Goal: Task Accomplishment & Management: Manage account settings

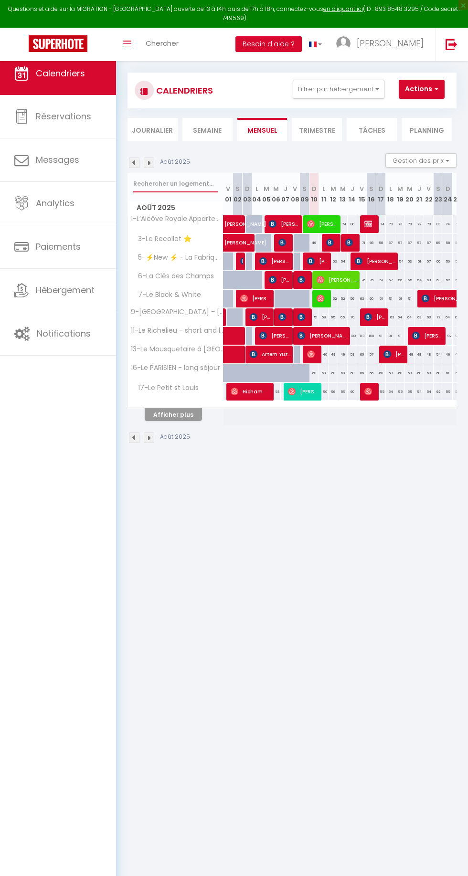
click at [144, 182] on input "text" at bounding box center [175, 183] width 84 height 17
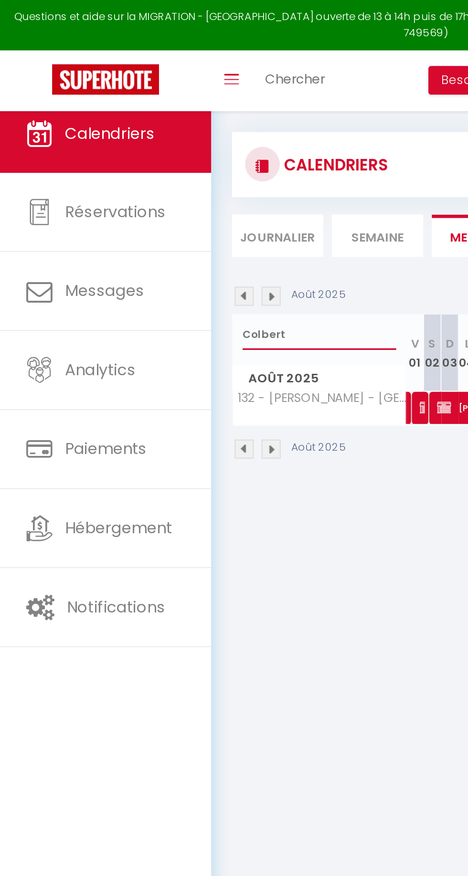
click at [145, 187] on input "Colbert" at bounding box center [175, 183] width 84 height 17
click at [139, 185] on input "Colbert" at bounding box center [175, 183] width 84 height 17
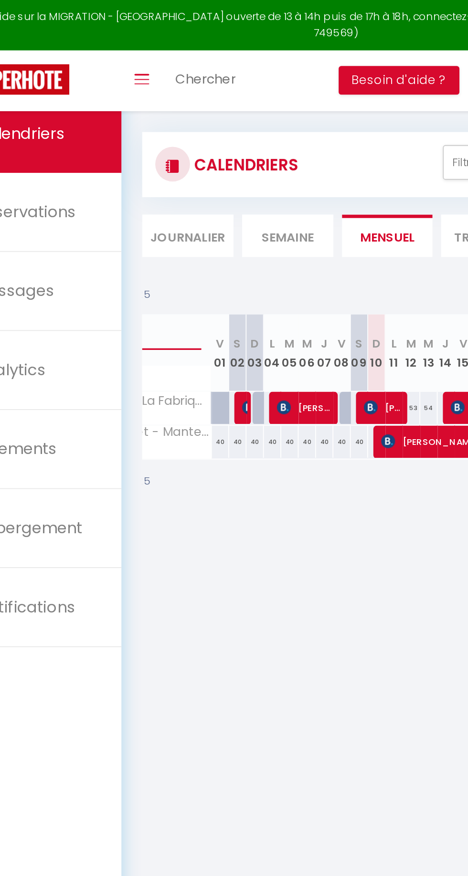
scroll to position [0, 63]
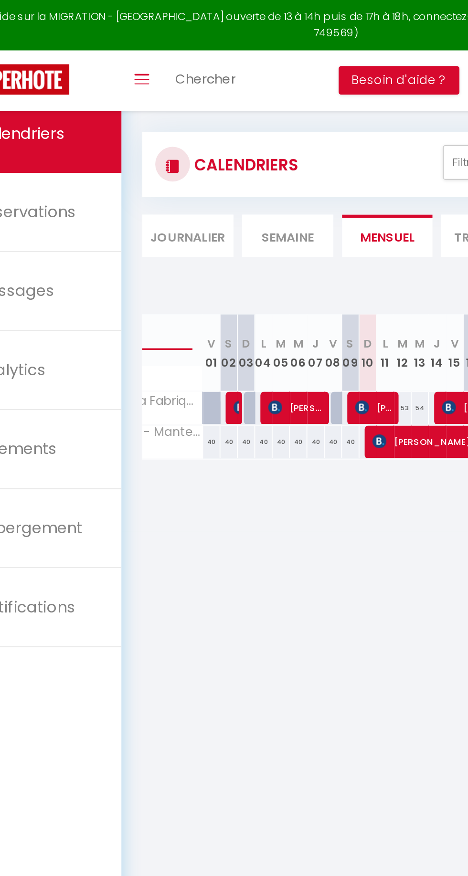
type input "Abri"
click at [279, 249] on span "[PERSON_NAME]" at bounding box center [289, 242] width 70 height 18
select select "OK"
select select "0"
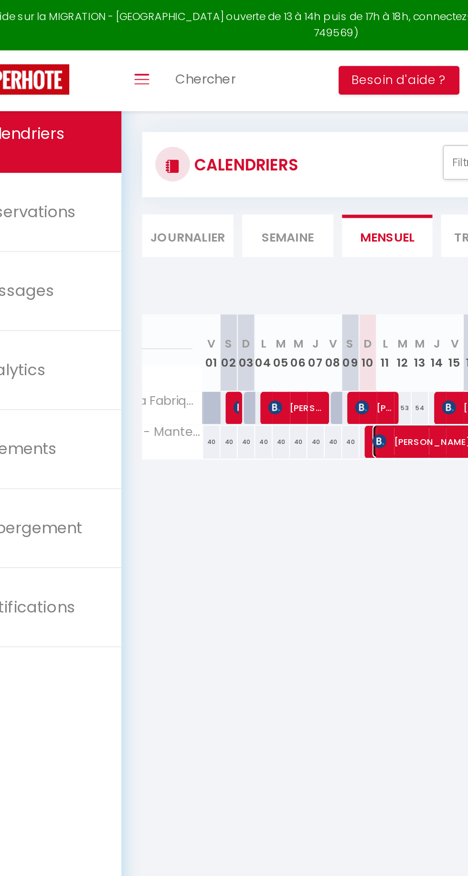
select select "0"
select select "1"
select select
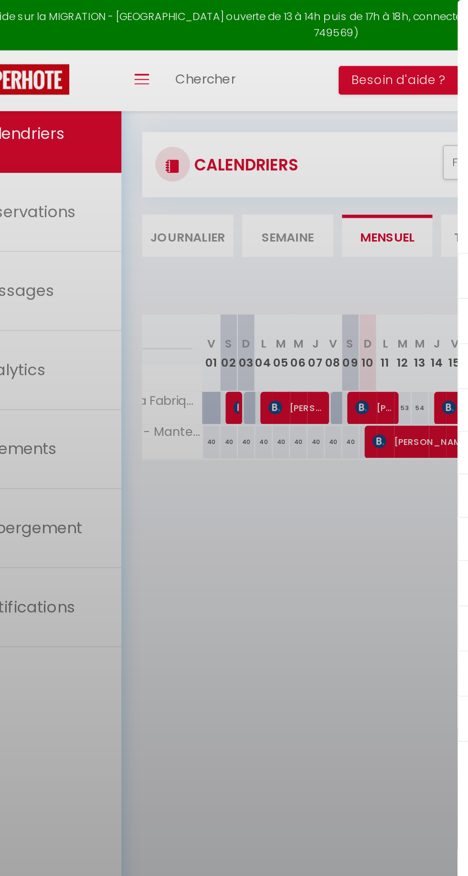
click at [267, 238] on div at bounding box center [234, 438] width 468 height 876
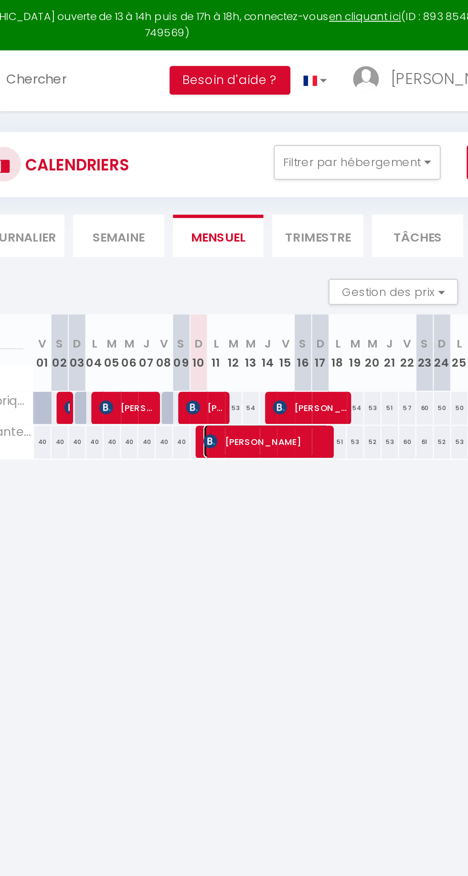
click at [272, 243] on span "[PERSON_NAME]" at bounding box center [289, 242] width 70 height 18
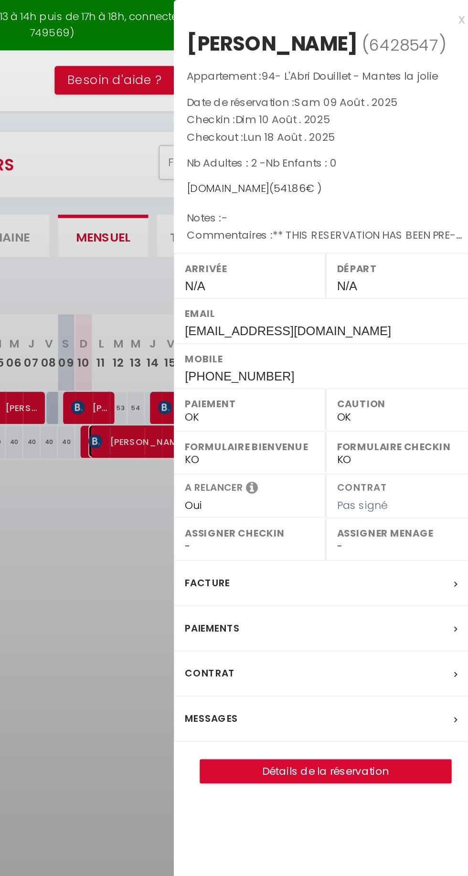
scroll to position [0, 0]
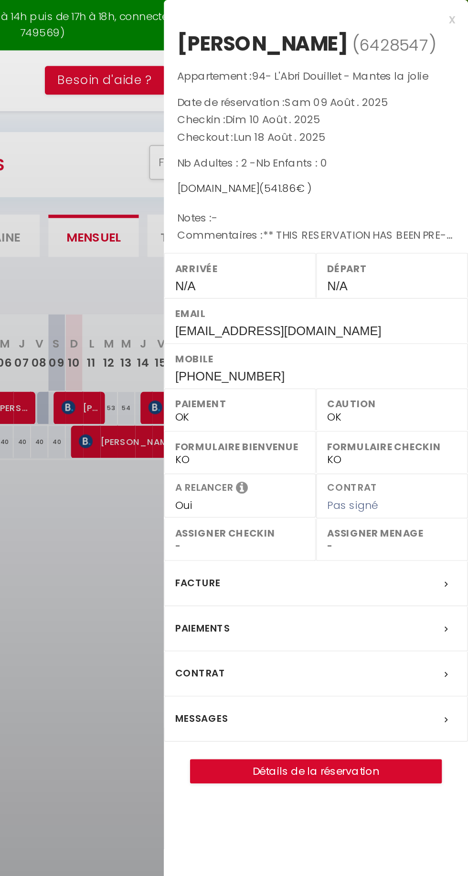
click at [315, 391] on label "Messages" at bounding box center [321, 395] width 29 height 10
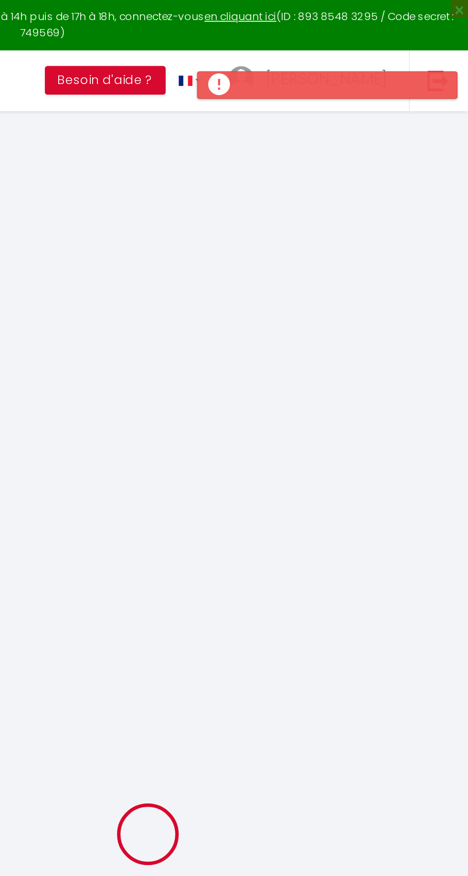
select select "cancelled"
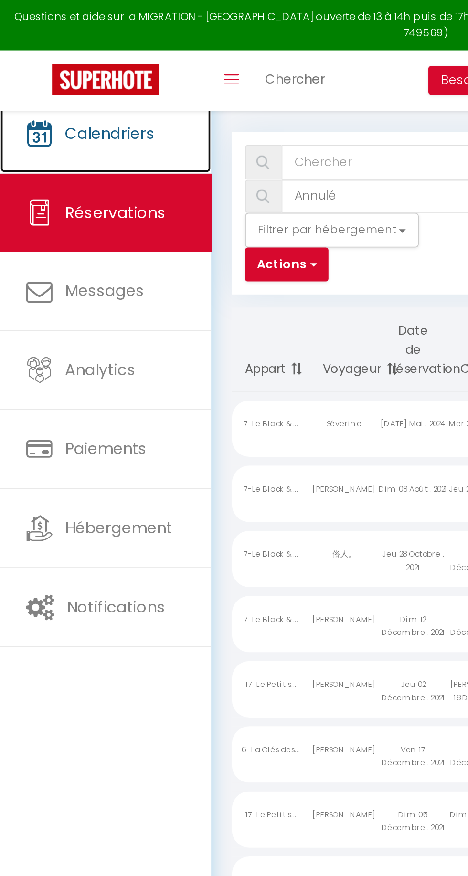
click at [46, 73] on span "Calendriers" at bounding box center [60, 73] width 49 height 12
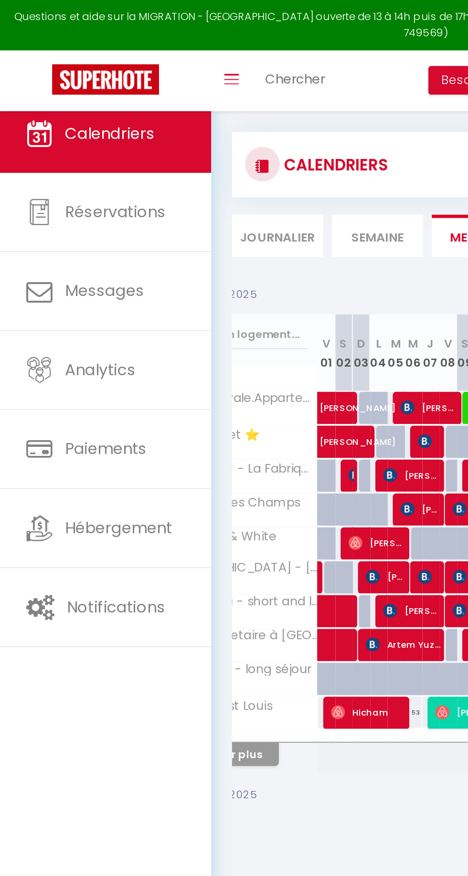
scroll to position [0, 53]
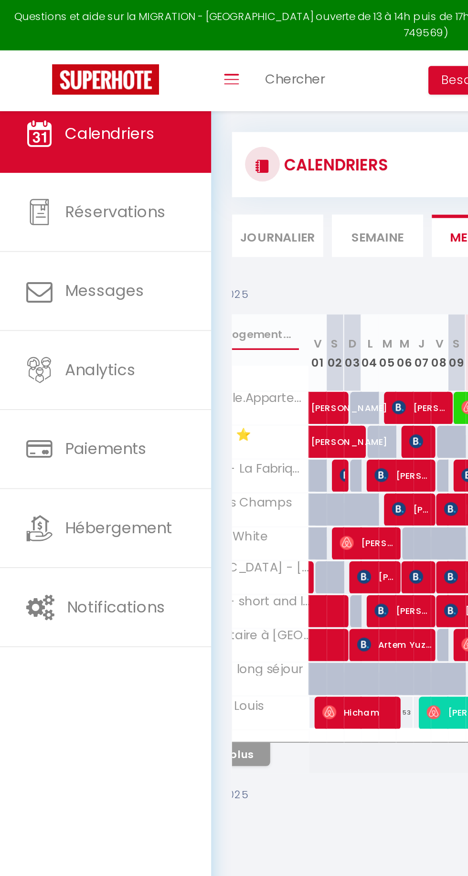
click at [135, 183] on input "text" at bounding box center [122, 183] width 84 height 17
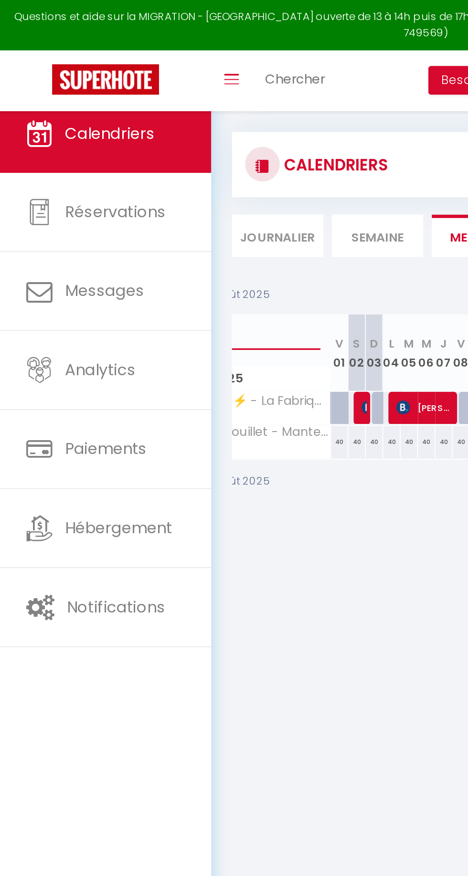
scroll to position [0, 63]
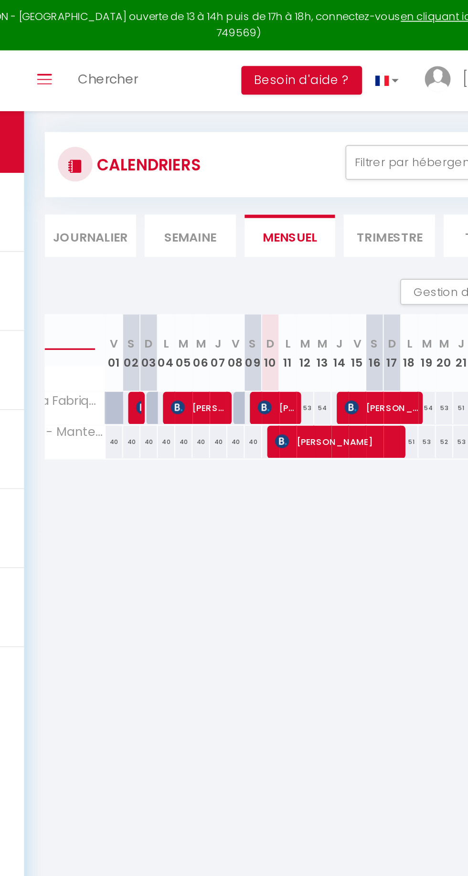
type input "Abri"
click at [270, 243] on span "[PERSON_NAME]" at bounding box center [289, 242] width 70 height 18
select select "OK"
select select "0"
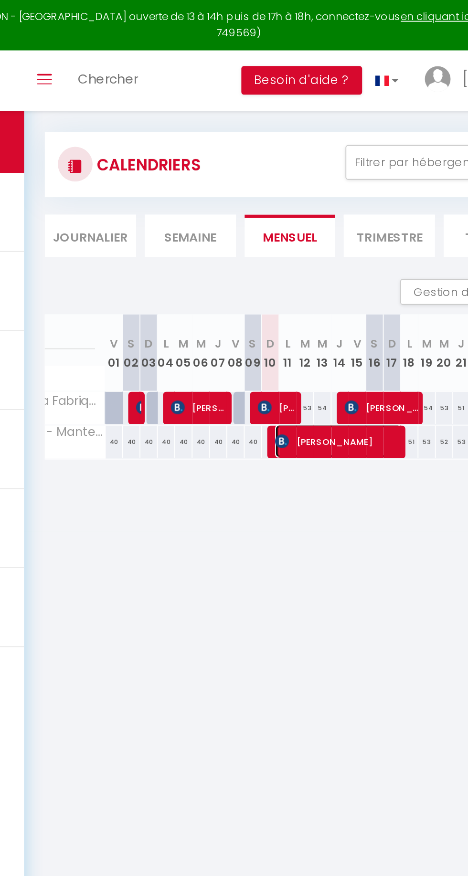
select select "0"
select select "1"
select select
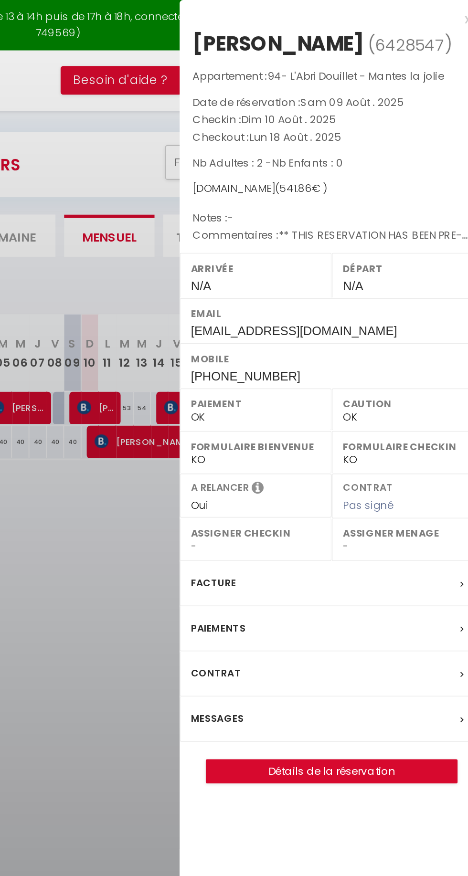
click at [325, 395] on label "Messages" at bounding box center [321, 395] width 29 height 10
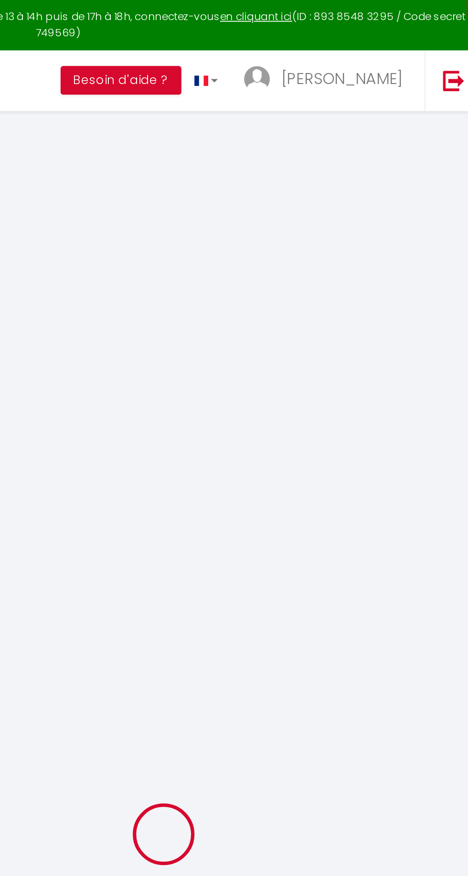
select select
checkbox input "false"
select select
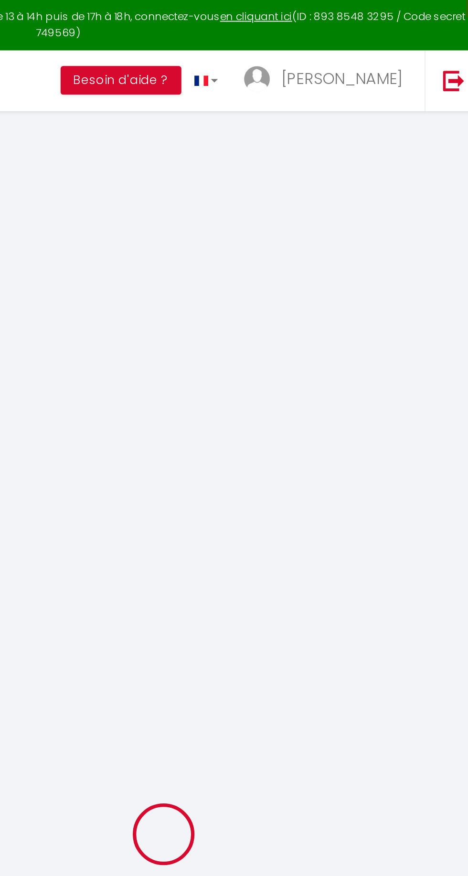
checkbox input "false"
type textarea "** THIS RESERVATION HAS BEEN PRE-PAID ** BOOKING NOTE : Payment charge is EUR 7…"
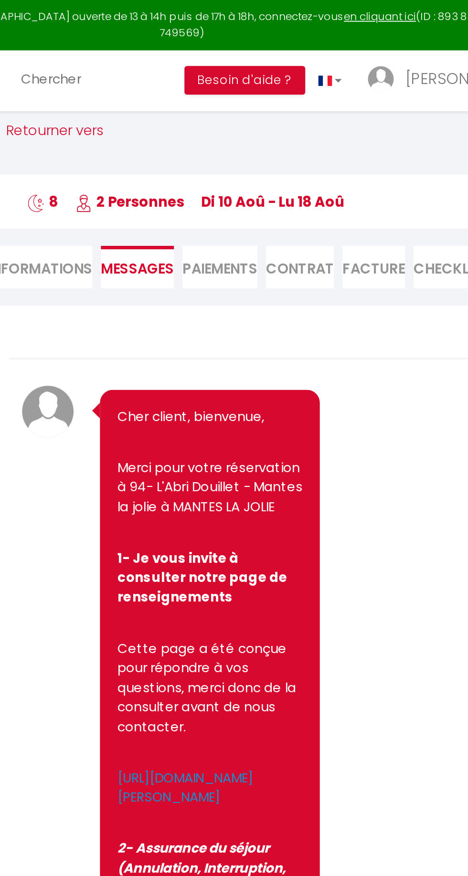
click at [198, 146] on span "Messages" at bounding box center [209, 147] width 40 height 11
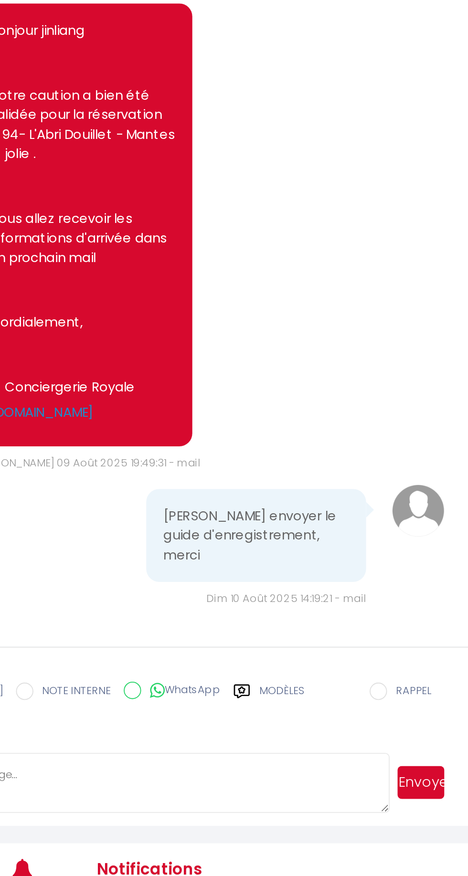
scroll to position [2537, 0]
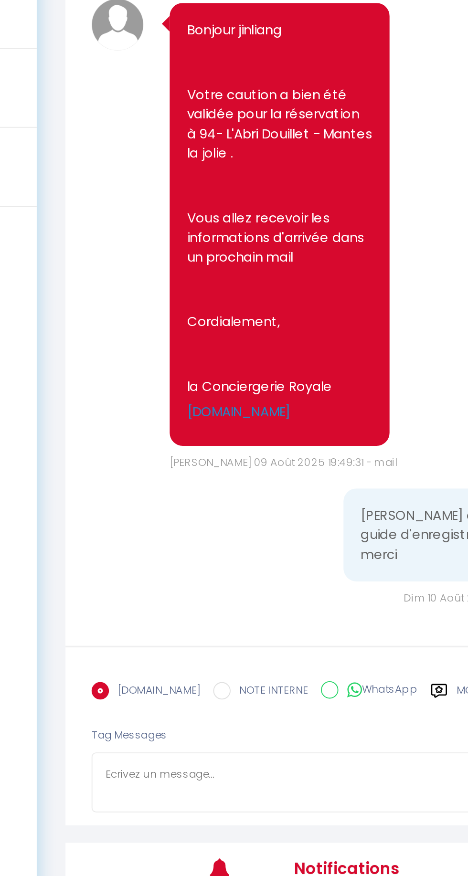
paste textarea "Bonjour, Nous vous invitons à contacter la gerante au 0612180877 pour avoir les…"
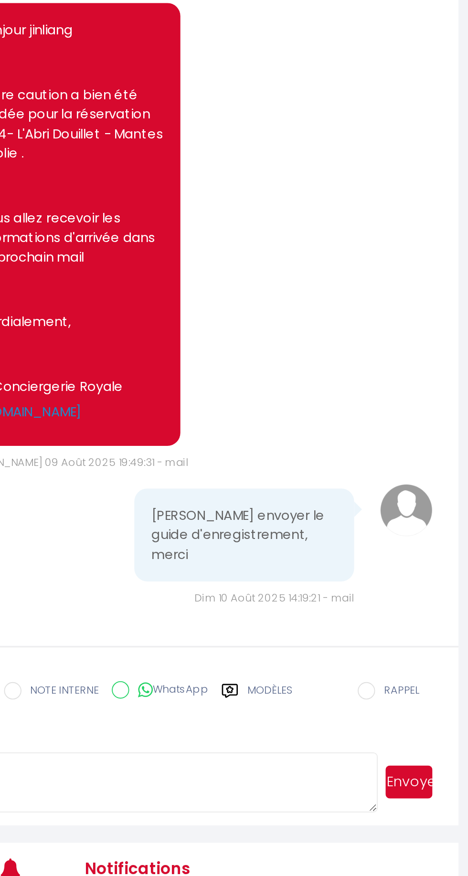
scroll to position [0, 0]
type textarea "Bonjour, Nous vous invitons à contacter la gerante au 0612180877 pour avoir les…"
click at [431, 680] on button "Envoyer" at bounding box center [435, 671] width 26 height 18
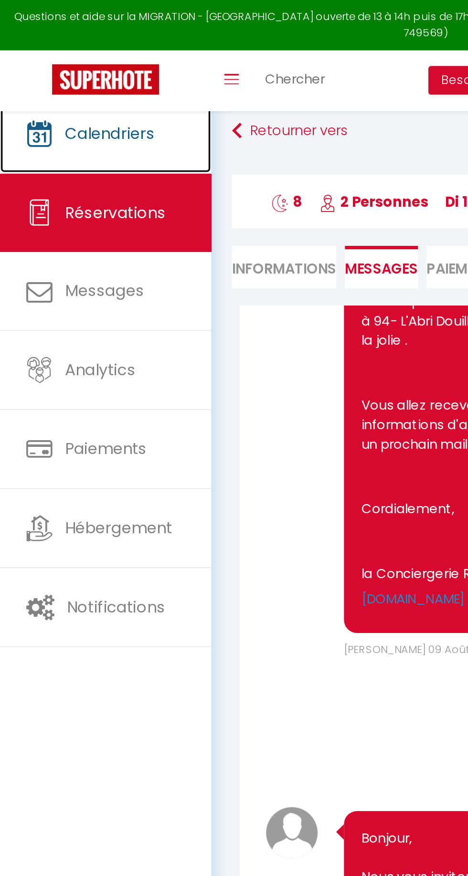
click at [62, 89] on link "Calendriers" at bounding box center [58, 73] width 116 height 43
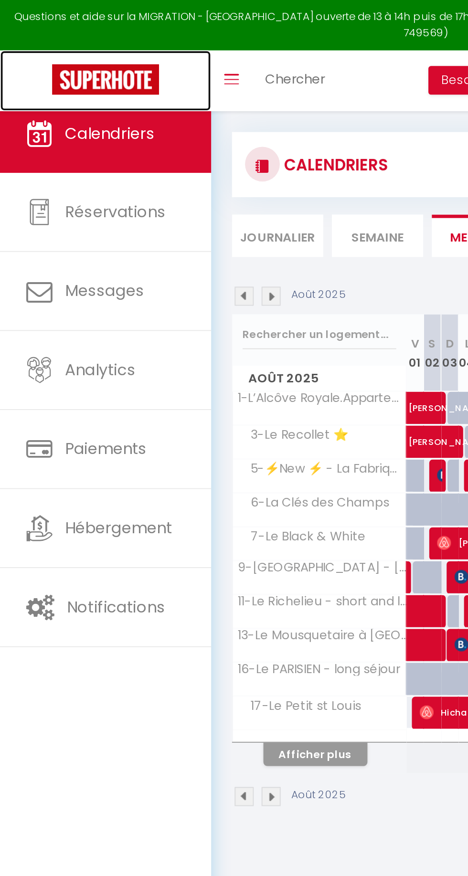
click at [57, 39] on img at bounding box center [58, 43] width 59 height 17
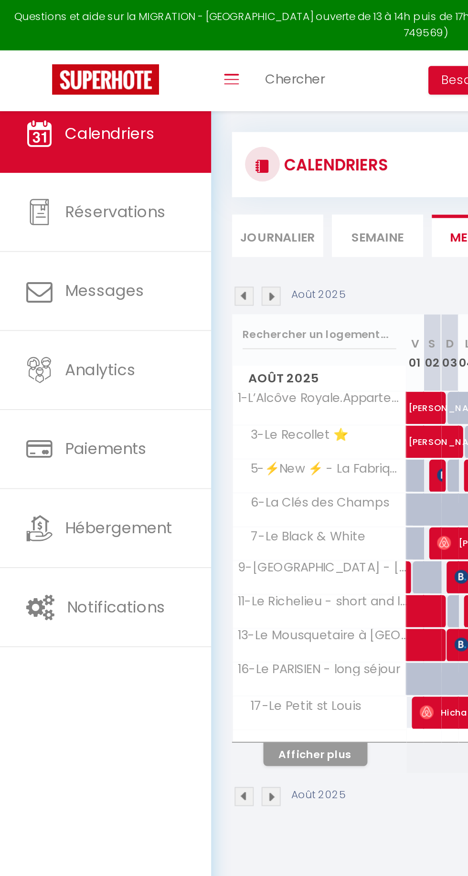
click at [202, 132] on li "Semaine" at bounding box center [207, 129] width 50 height 23
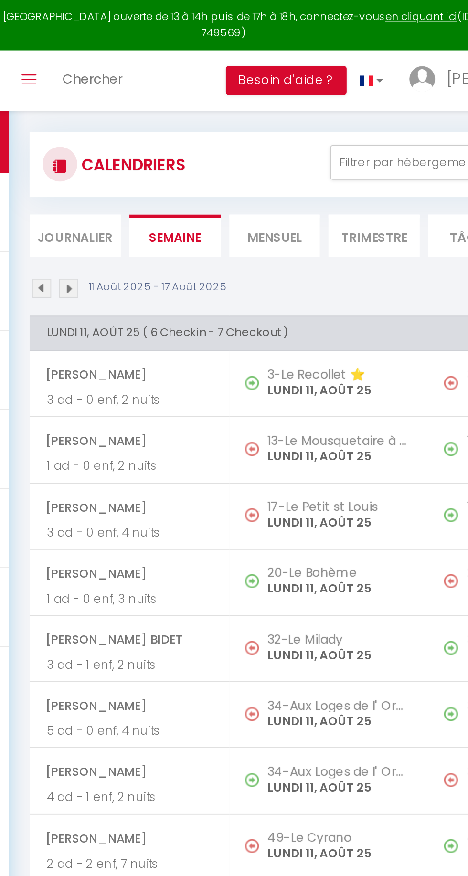
click at [130, 158] on img at bounding box center [134, 158] width 10 height 10
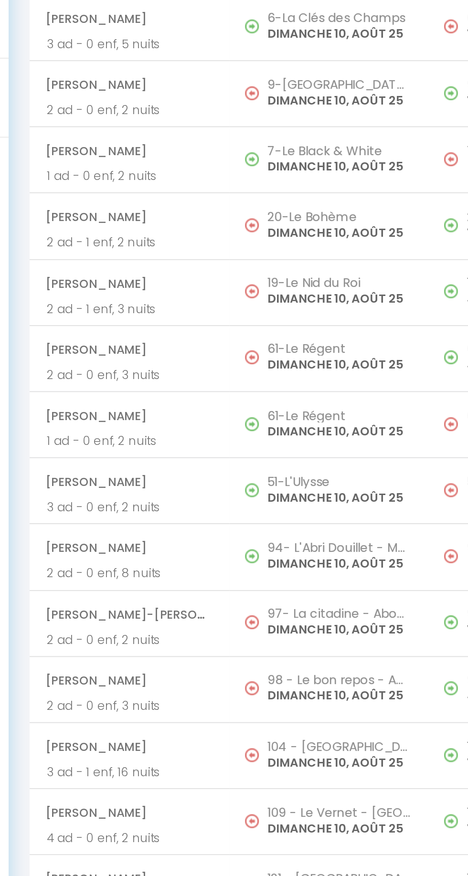
scroll to position [3634, 0]
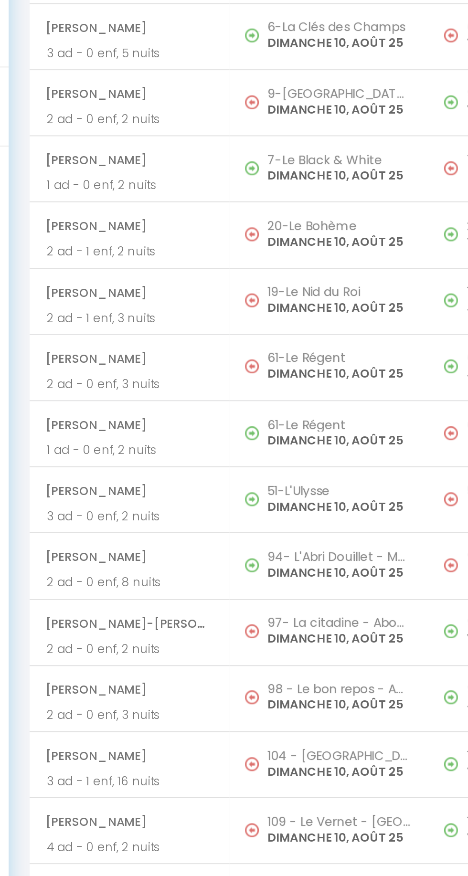
click at [174, 535] on span "[PERSON_NAME]" at bounding box center [182, 544] width 92 height 18
select select "OK"
select select "0"
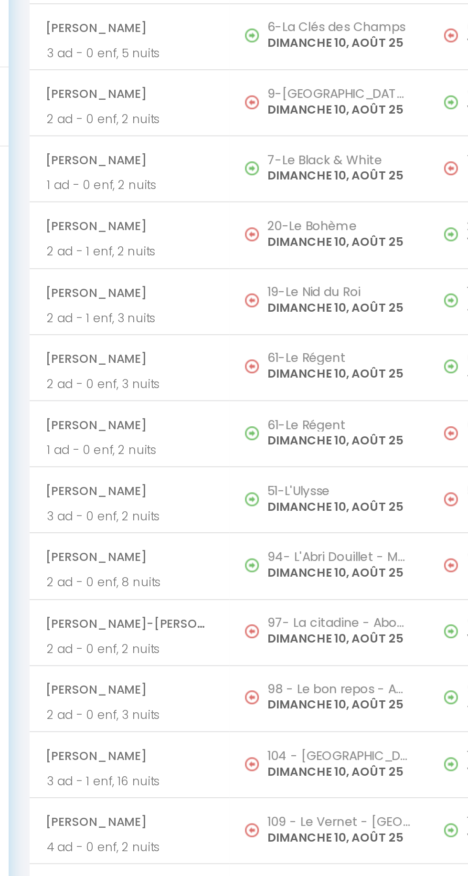
select select "1"
select select
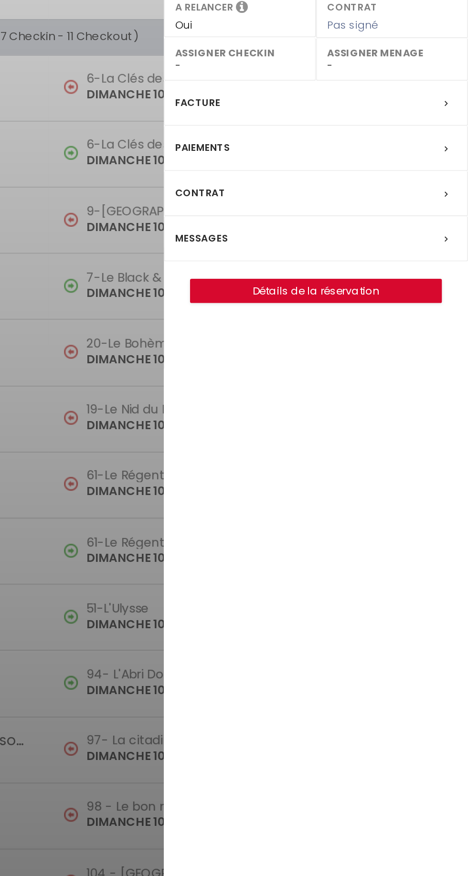
scroll to position [3580, 0]
click at [249, 588] on div at bounding box center [234, 438] width 468 height 876
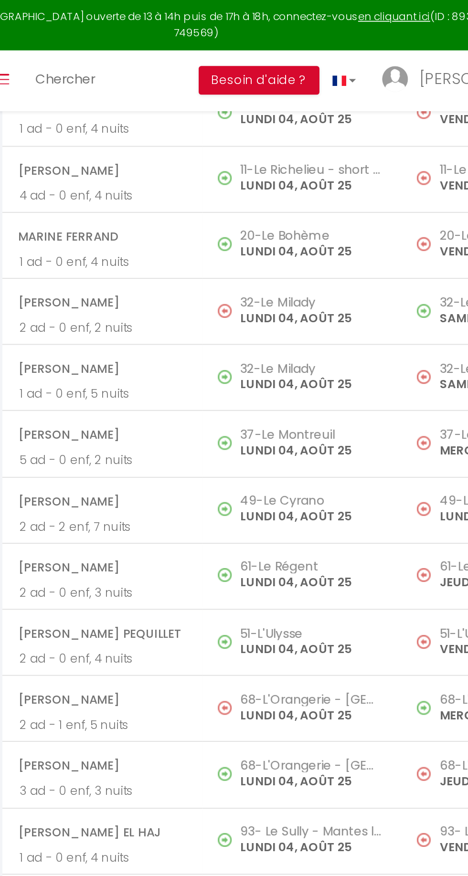
scroll to position [0, 0]
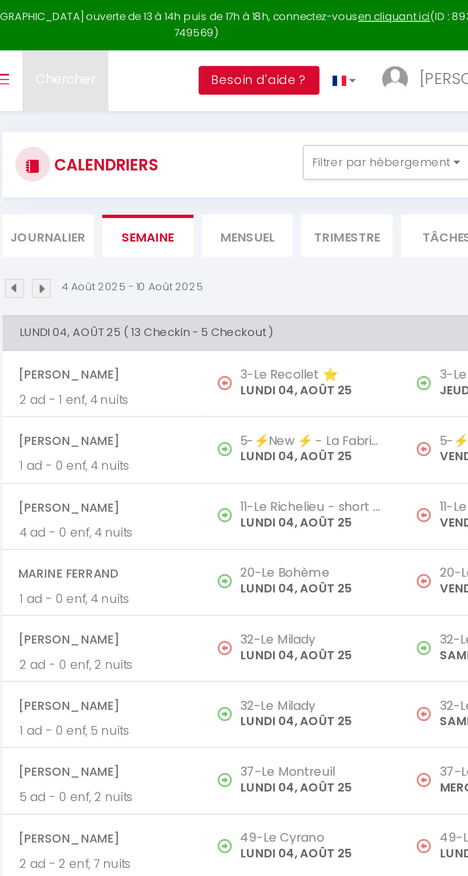
click at [157, 38] on span "Chercher" at bounding box center [162, 43] width 33 height 10
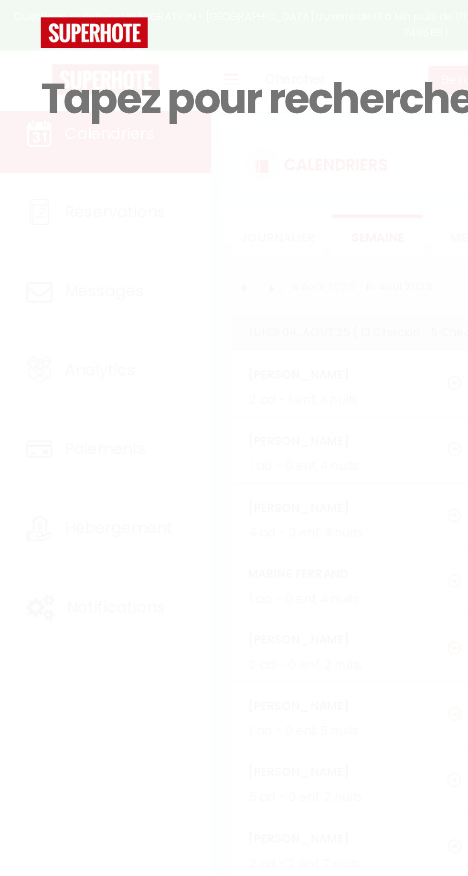
paste input "+86 411 3942 3300"
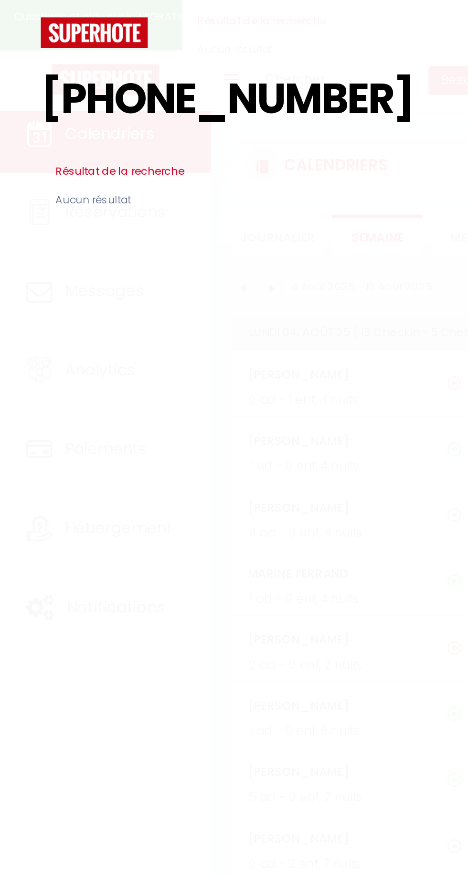
click at [157, 55] on input "+86 411 3942 3300" at bounding box center [233, 54] width 423 height 56
click at [71, 52] on input "+86 411 39423300" at bounding box center [233, 54] width 423 height 56
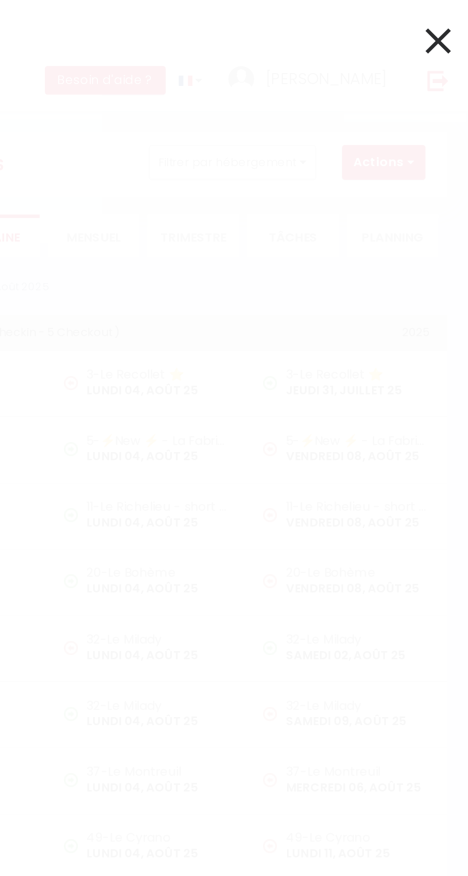
type input "+86411 39423300"
click at [447, 20] on icon at bounding box center [451, 22] width 14 height 24
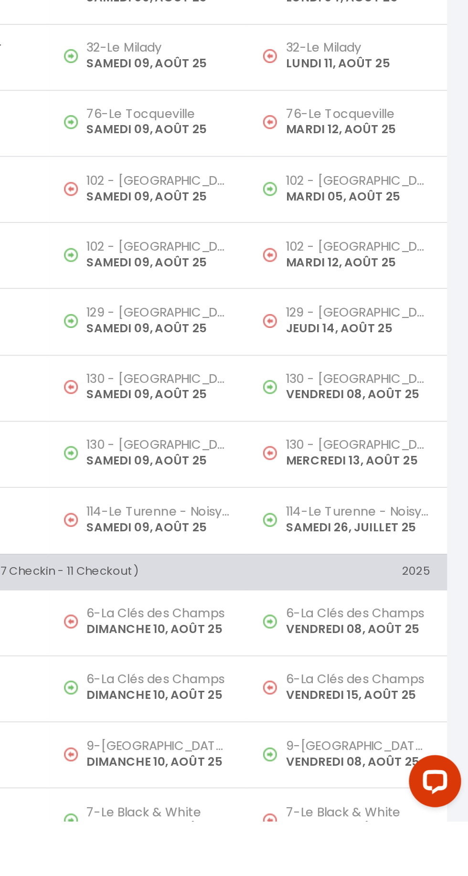
scroll to position [3581, 0]
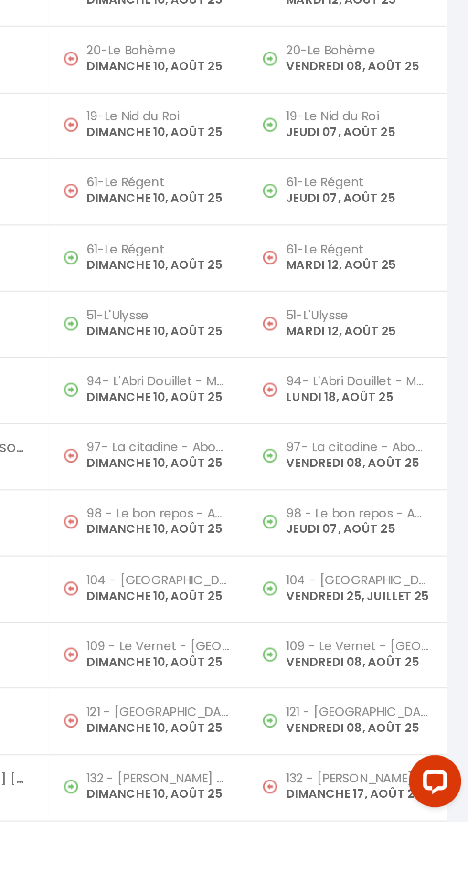
click at [310, 848] on h5 "132 - [PERSON_NAME] - [GEOGRAPHIC_DATA]" at bounding box center [297, 852] width 79 height 8
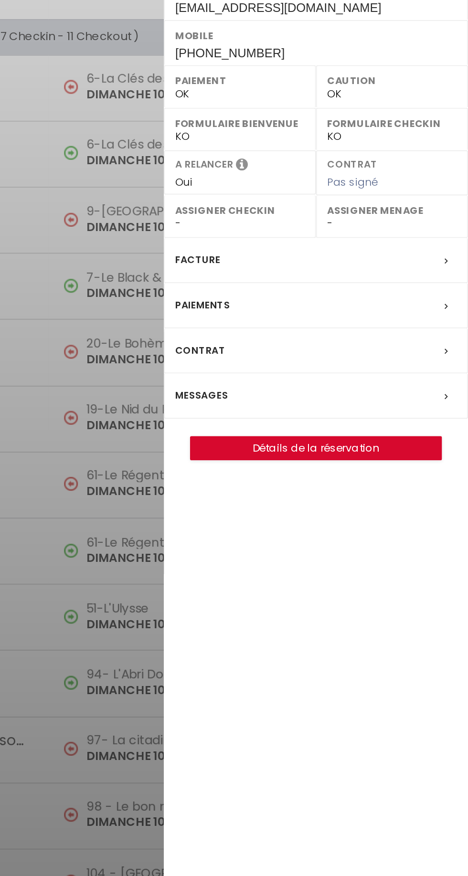
scroll to position [3627, 0]
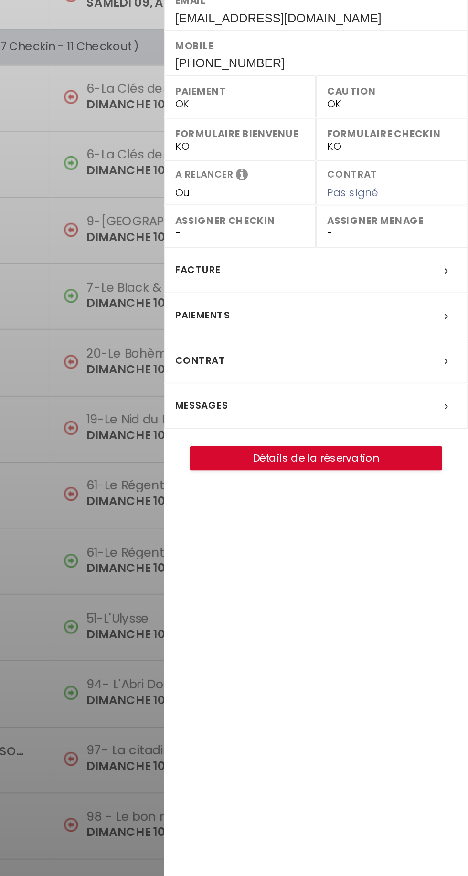
click at [269, 611] on div at bounding box center [234, 438] width 468 height 876
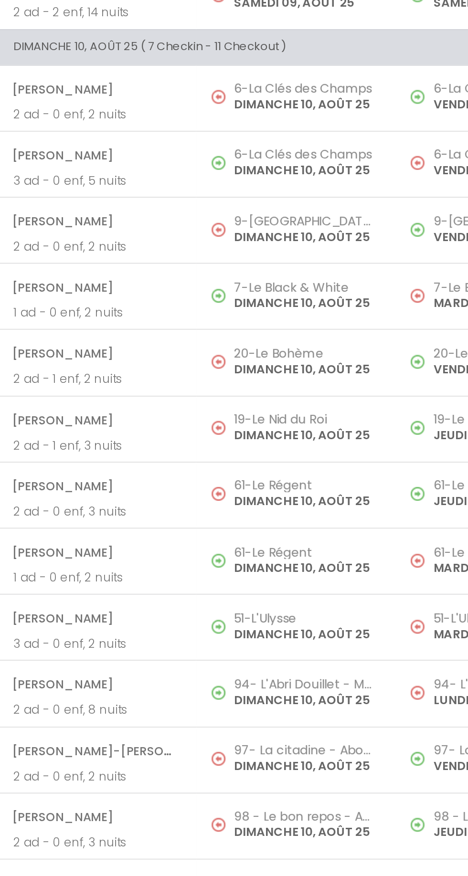
click at [216, 579] on span "[PERSON_NAME]" at bounding box center [182, 588] width 92 height 18
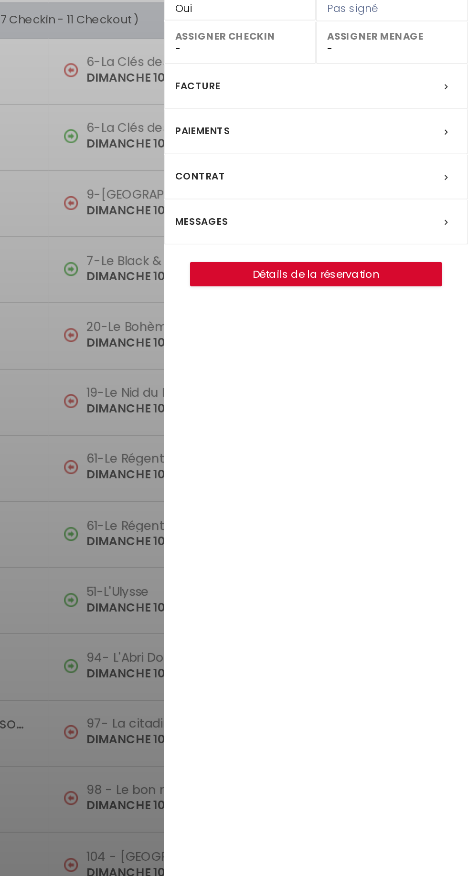
scroll to position [3580, 0]
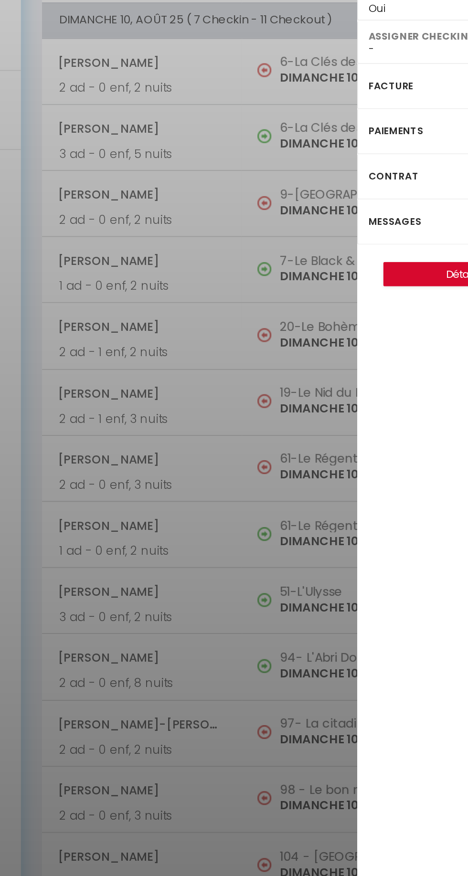
click at [172, 591] on div at bounding box center [234, 438] width 468 height 876
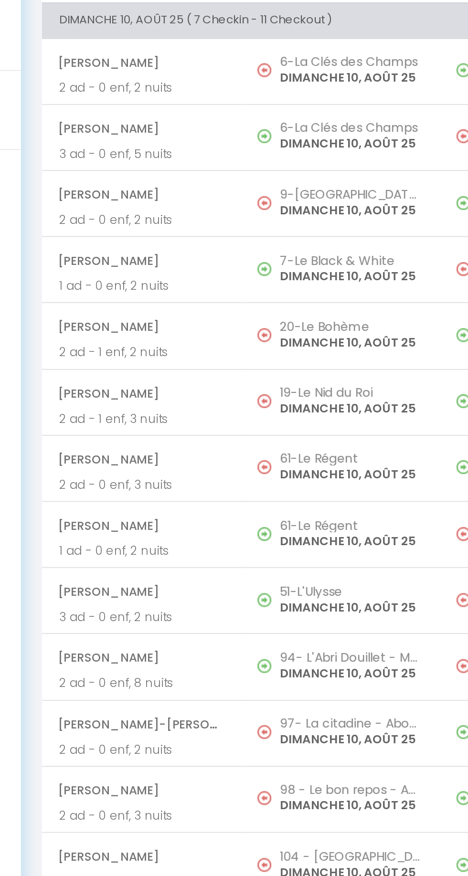
click at [261, 594] on h5 "51-L'Ulysse" at bounding box center [297, 598] width 79 height 8
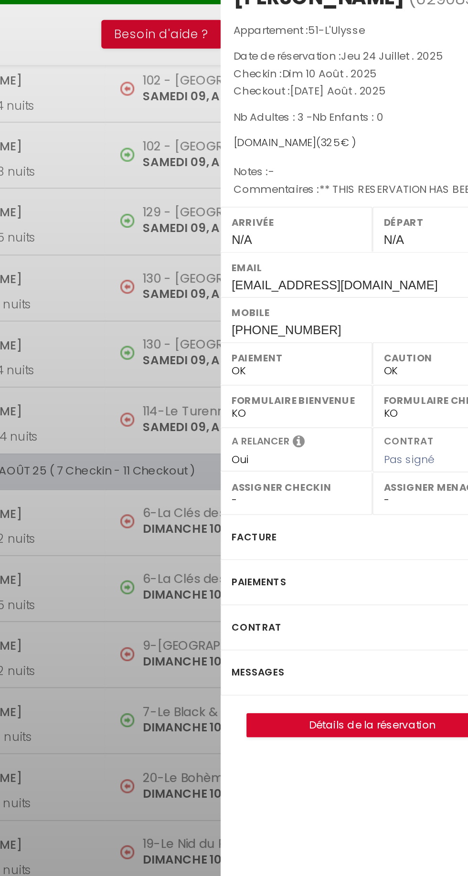
click at [315, 394] on label "Messages" at bounding box center [321, 395] width 29 height 10
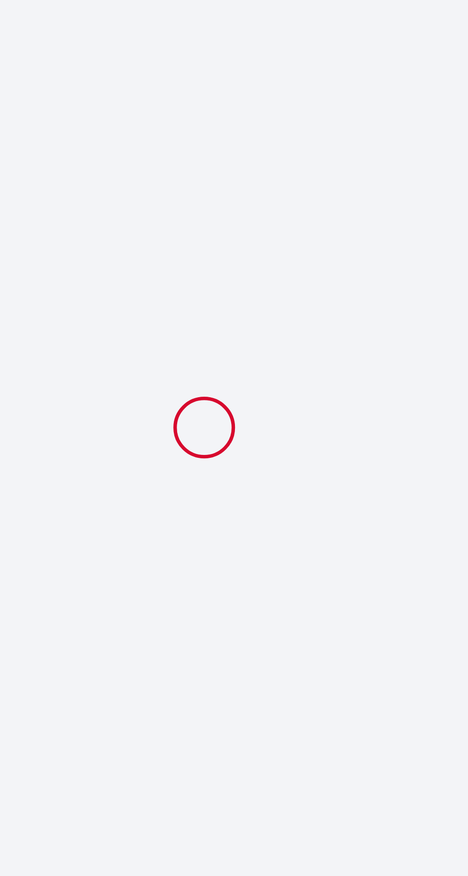
scroll to position [99, 0]
select select
checkbox input "false"
type textarea "** THIS RESERVATION HAS BEEN PRE-PAID ** Reservation has a cancellation grace p…"
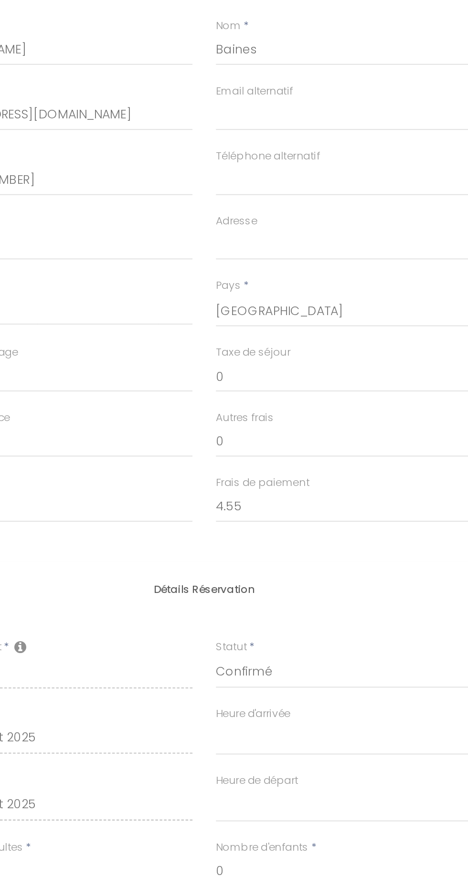
scroll to position [0, 0]
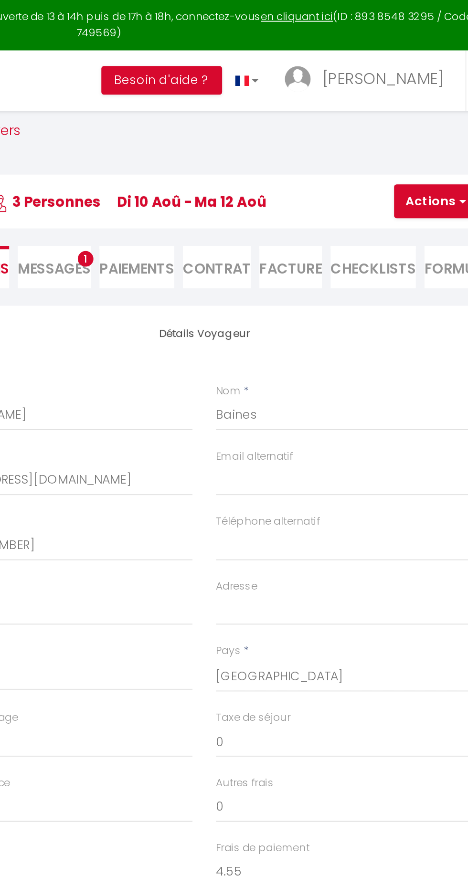
click at [214, 145] on span "Messages" at bounding box center [209, 147] width 40 height 11
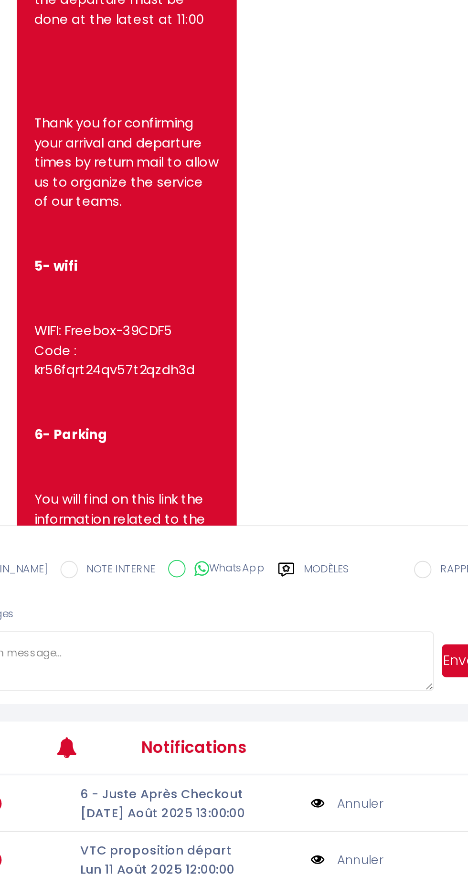
scroll to position [3380, 0]
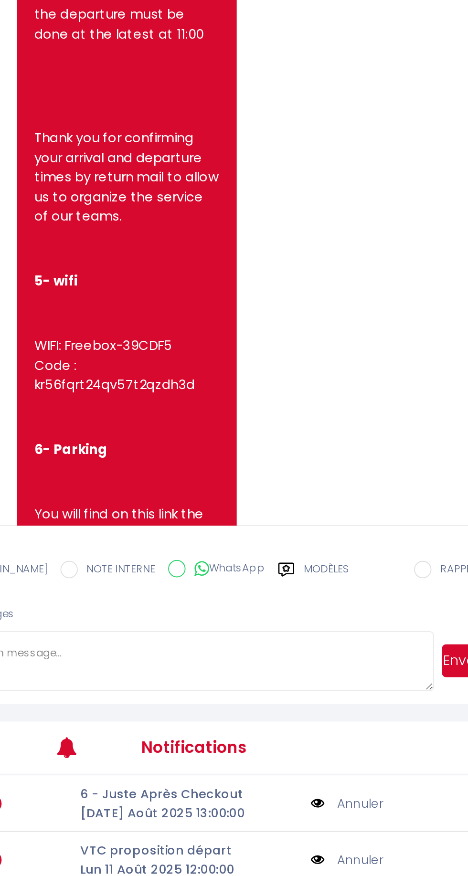
click at [346, 633] on label "Modèles" at bounding box center [358, 624] width 25 height 17
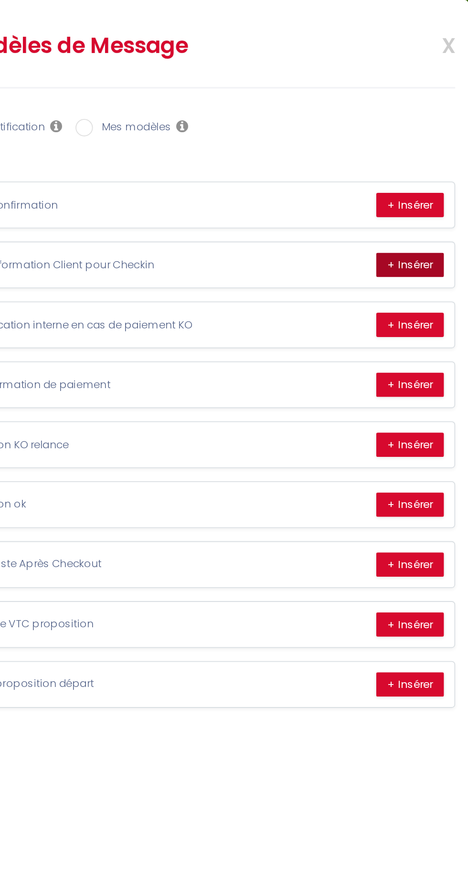
click at [439, 144] on button "+ Insérer" at bounding box center [435, 145] width 37 height 13
type textarea "Dear customer Neil , welcome, You will arrive at 51-L'Ulysse Here's your online…"
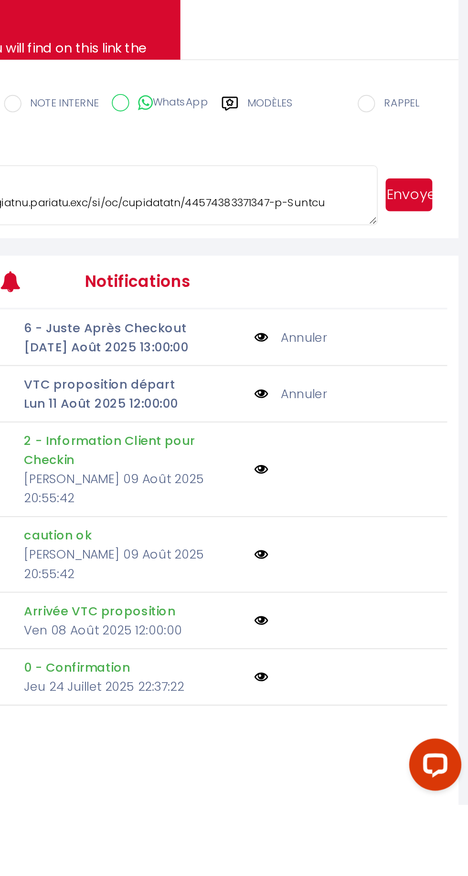
click at [438, 550] on button "Envoyer" at bounding box center [435, 541] width 26 height 18
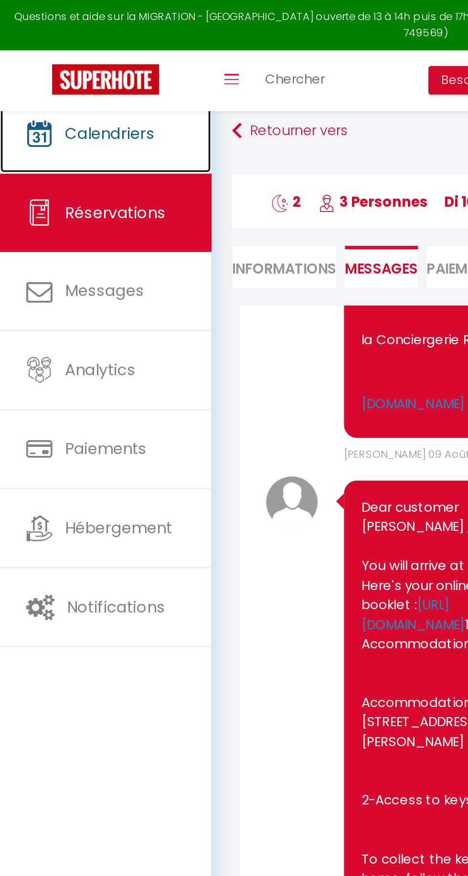
click at [57, 73] on span "Calendriers" at bounding box center [60, 73] width 49 height 12
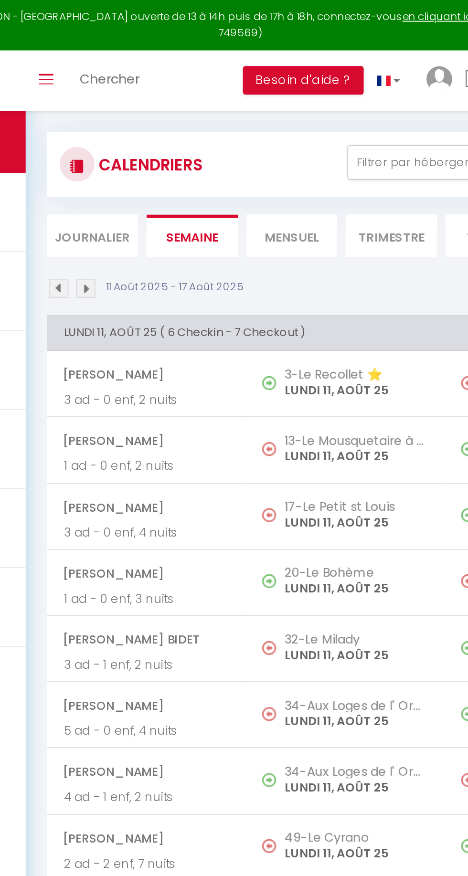
click at [225, 205] on span "[PERSON_NAME]" at bounding box center [182, 206] width 92 height 18
select select "OK"
select select "KO"
select select "0"
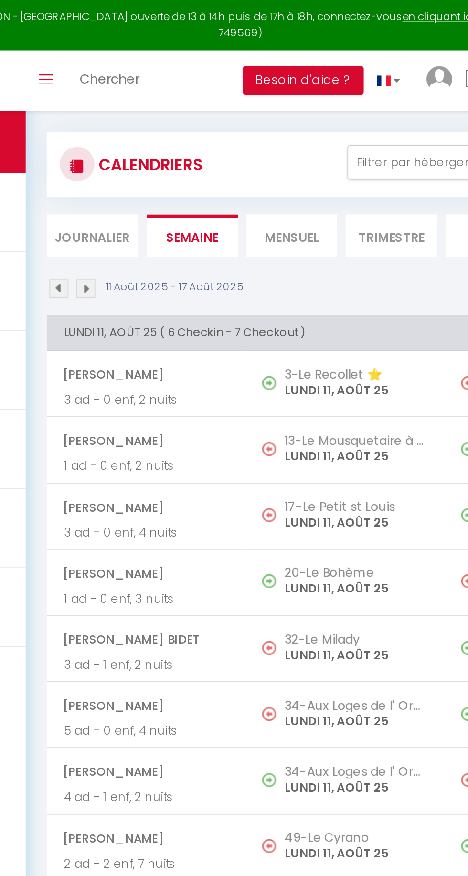
select select "1"
select select
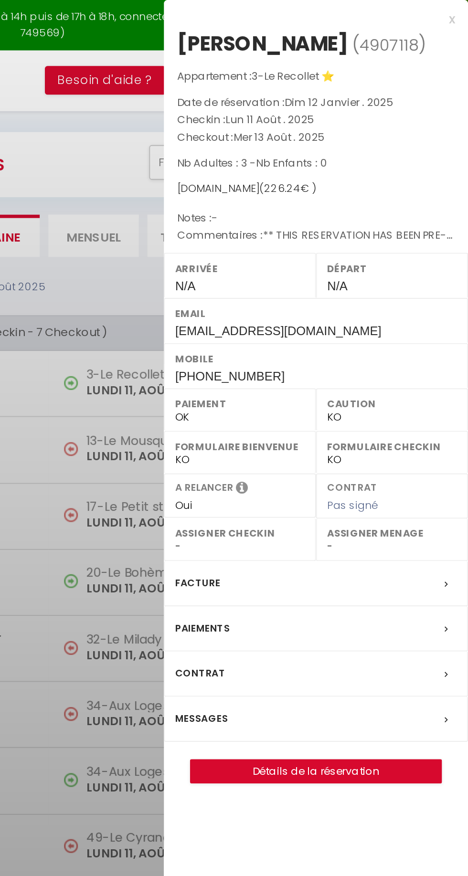
click at [318, 395] on label "Messages" at bounding box center [321, 395] width 29 height 10
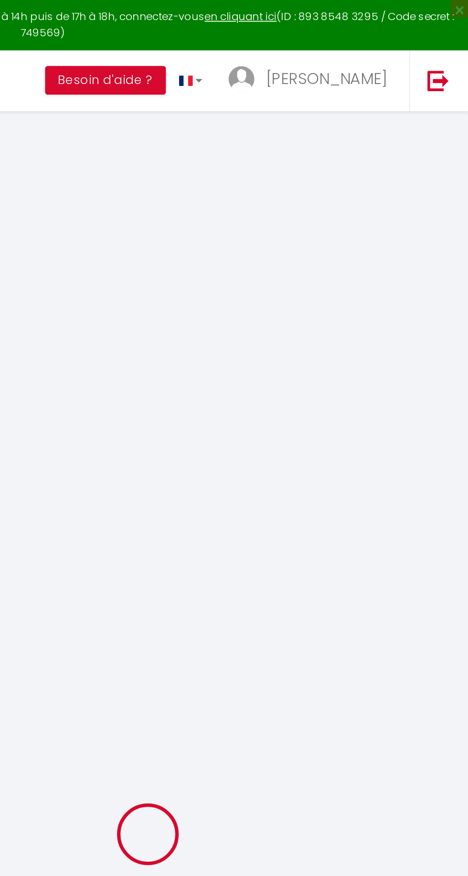
type input "Silvia"
type input "Rossi"
type input "srossi.303617@guest.booking.com"
type input "+393286466843"
type input "20077"
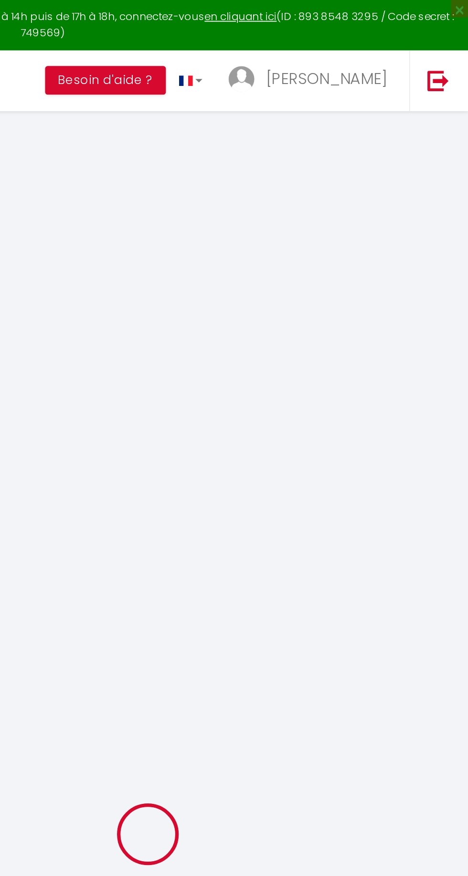
type input "Via Edomondo De Amicis 6A"
type input "Melegnano"
select select "IT"
type input "33.32"
type input "3.17"
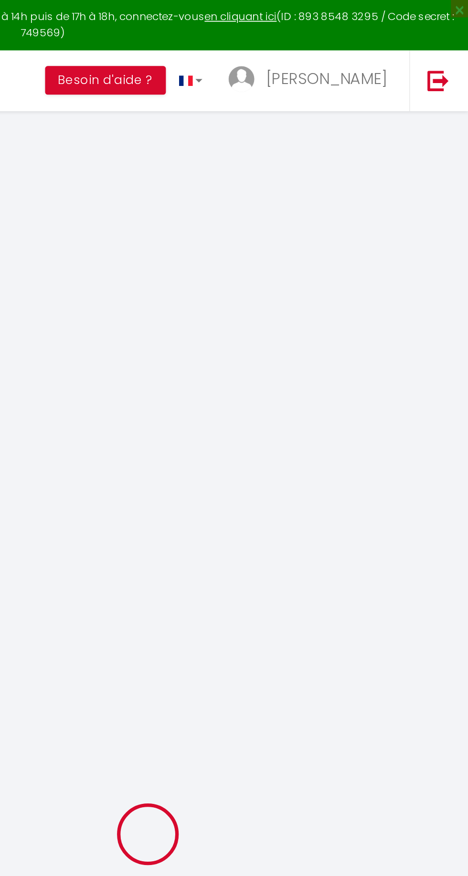
select select "4866"
select select "1"
select select
type input "3"
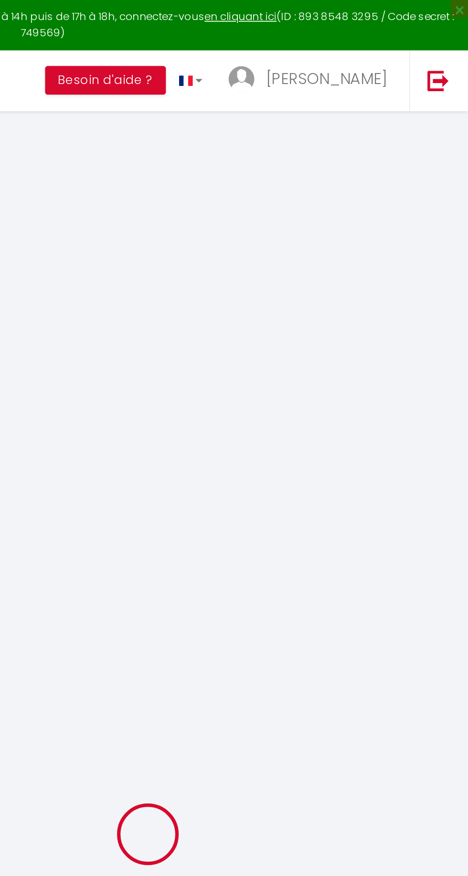
select select "12"
select select
type input "136"
checkbox input "false"
type input "0"
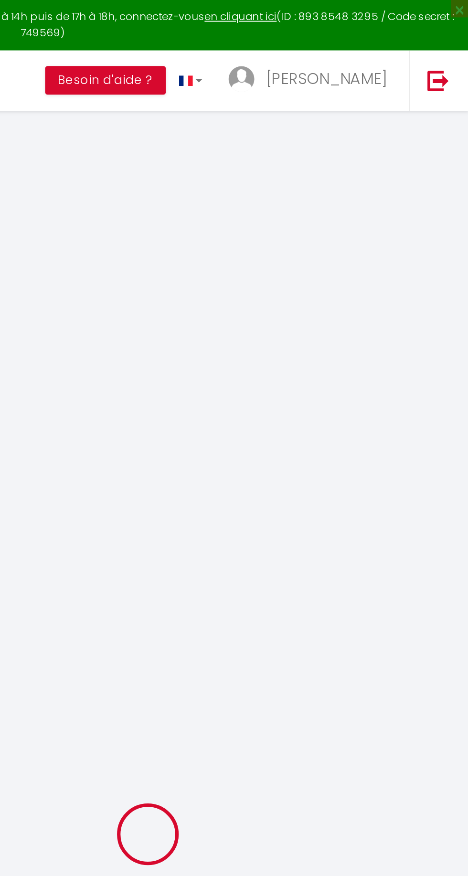
select select "2"
type input "50"
type input "0"
select select
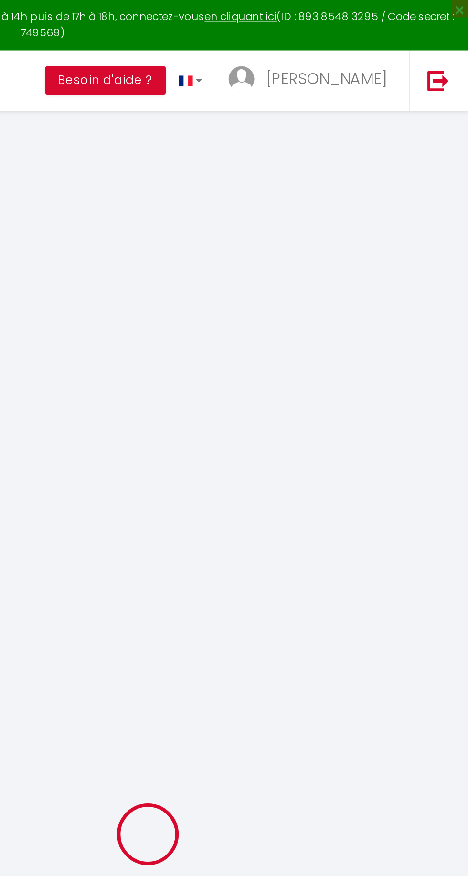
select select
select select "14"
checkbox input "false"
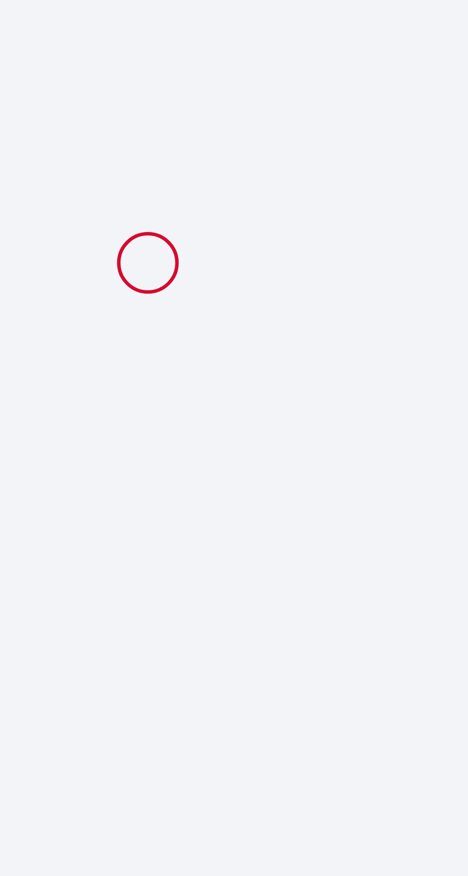
select select
checkbox input "false"
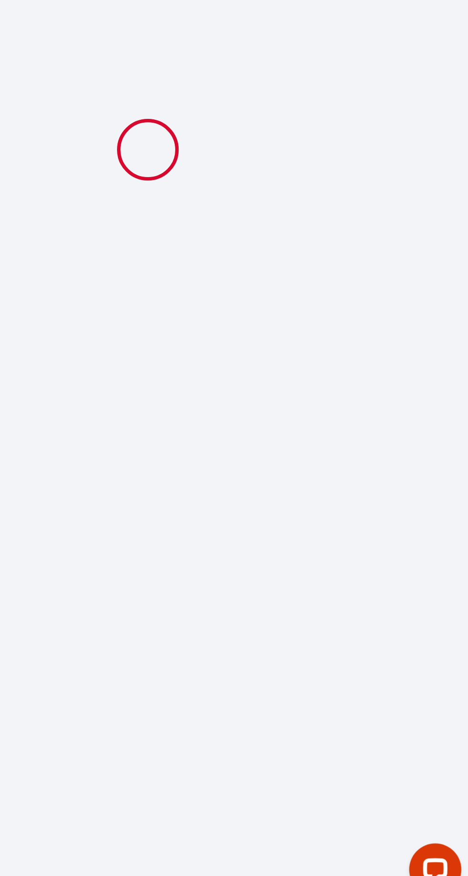
select select
checkbox input "false"
type textarea "** THIS RESERVATION HAS BEEN PRE-PAID ** BOOKING NOTE : Payment charge is EUR 3…"
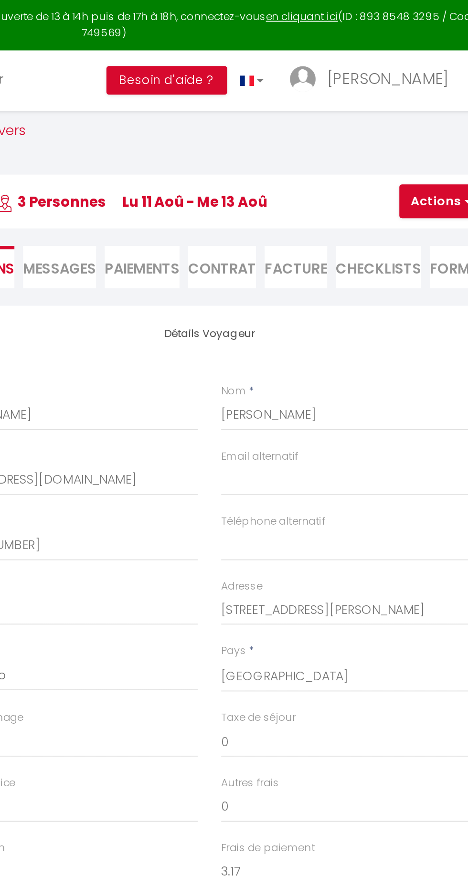
click at [214, 146] on span "Messages" at bounding box center [209, 147] width 40 height 11
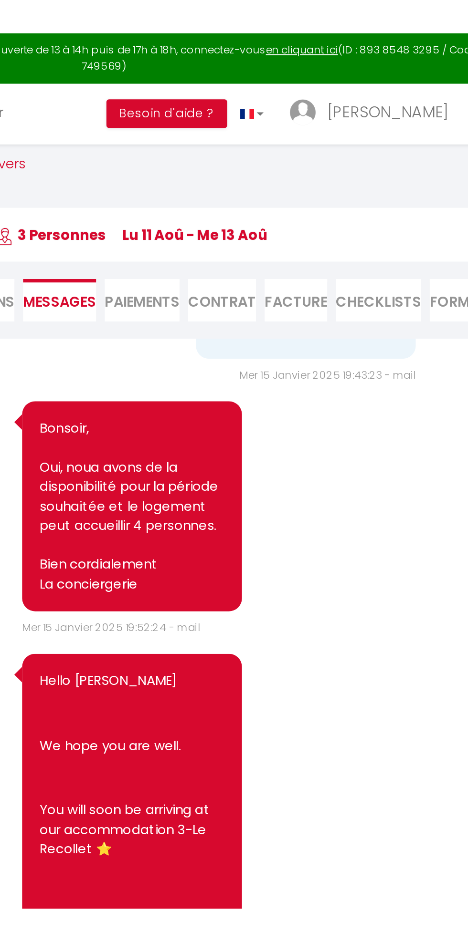
scroll to position [2078, 0]
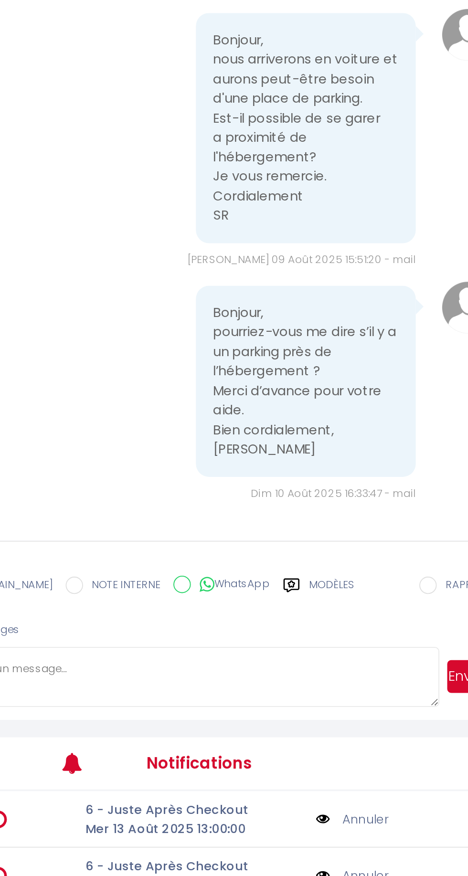
click at [226, 687] on textarea at bounding box center [282, 671] width 272 height 33
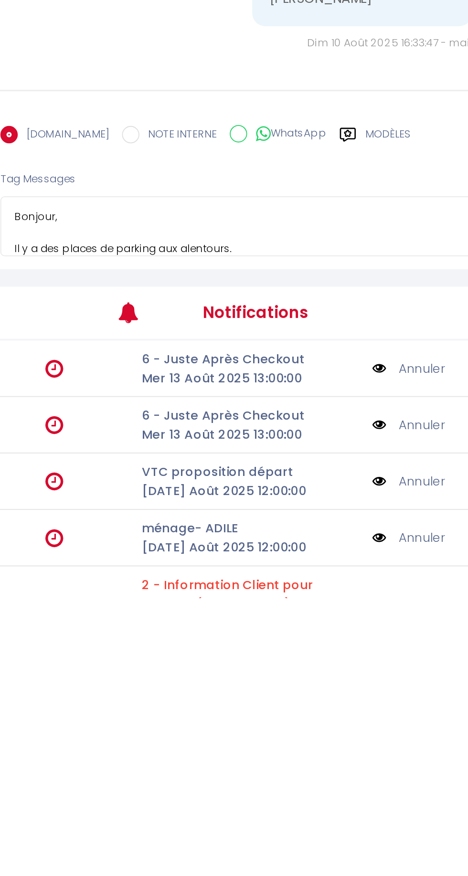
scroll to position [19, 0]
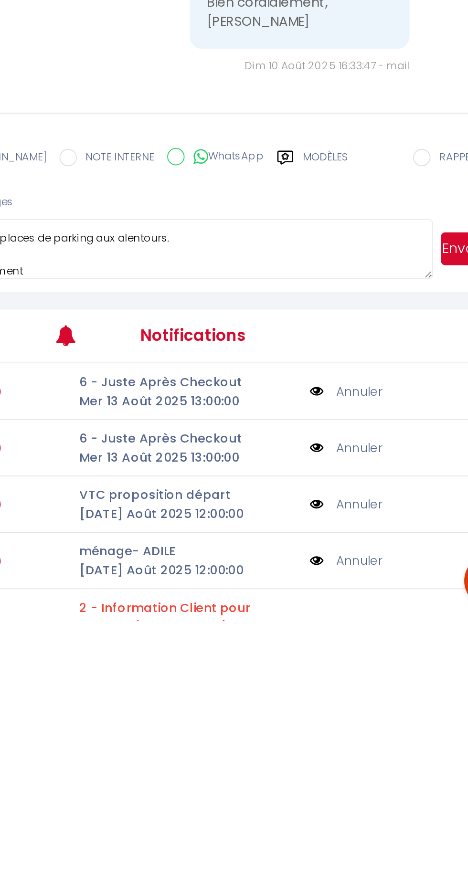
type textarea "Bonjour, Il y a des places de parking aux alentours. Cordialement"
click at [428, 680] on button "Envoyer" at bounding box center [435, 671] width 26 height 18
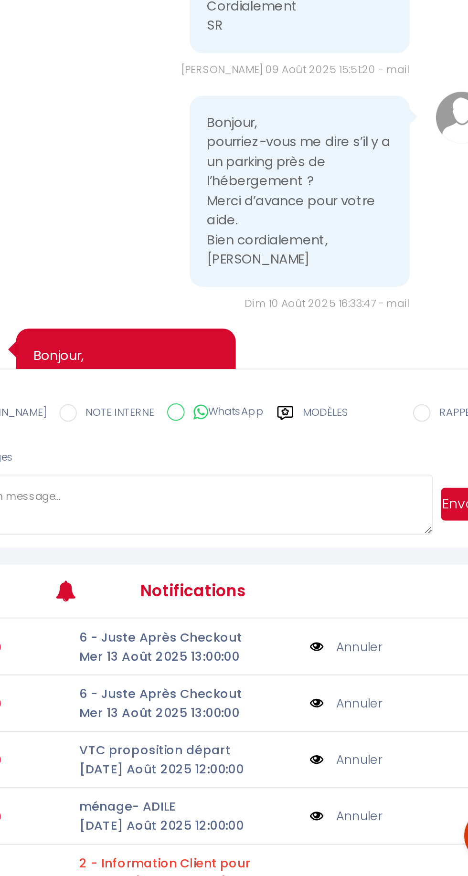
scroll to position [2078, 0]
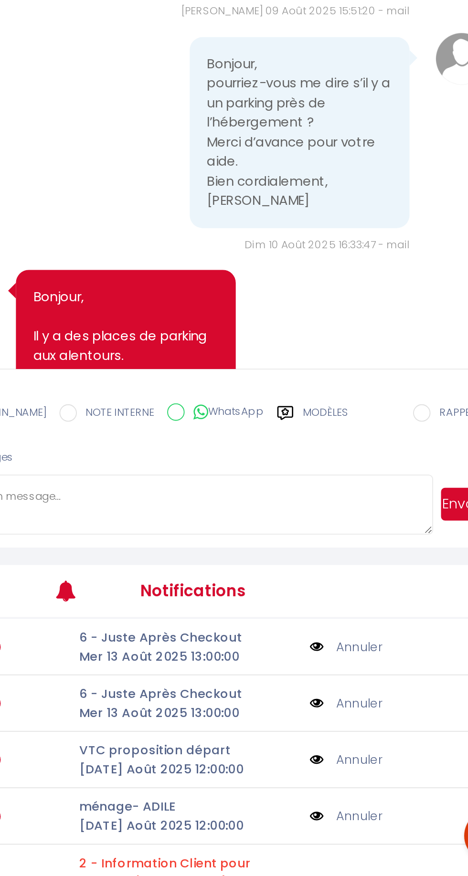
click at [346, 633] on label "Modèles" at bounding box center [358, 624] width 25 height 17
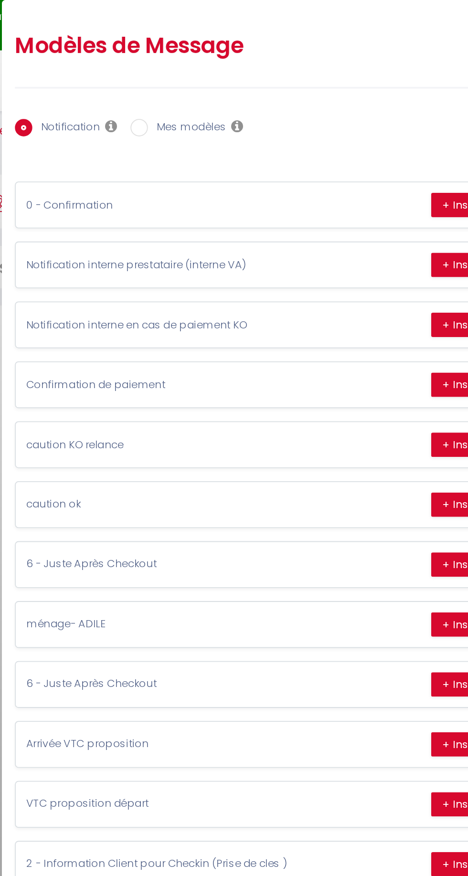
scroll to position [0, 0]
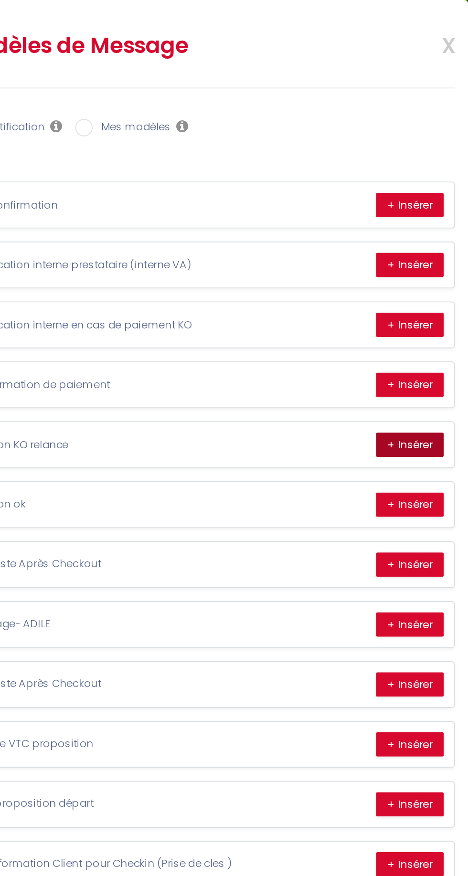
click at [435, 244] on button "+ Insérer" at bounding box center [435, 244] width 37 height 13
type textarea "Hello Silvia In accordance with the conditions, a security deposit will be take…"
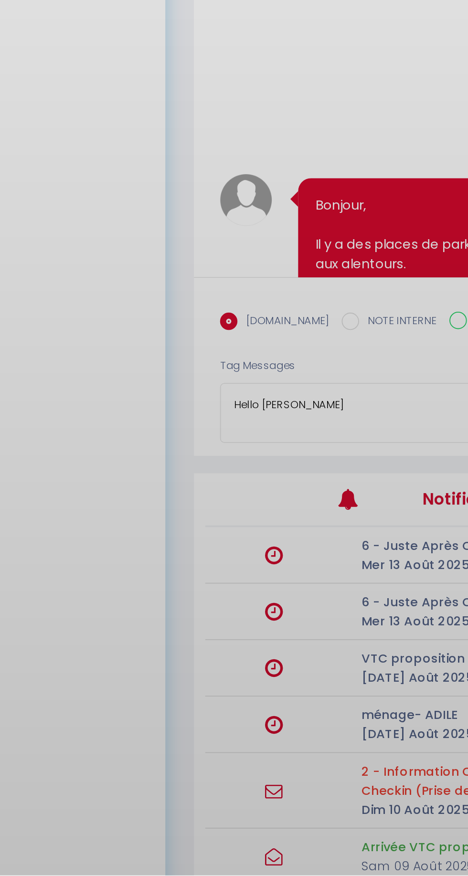
scroll to position [189, 0]
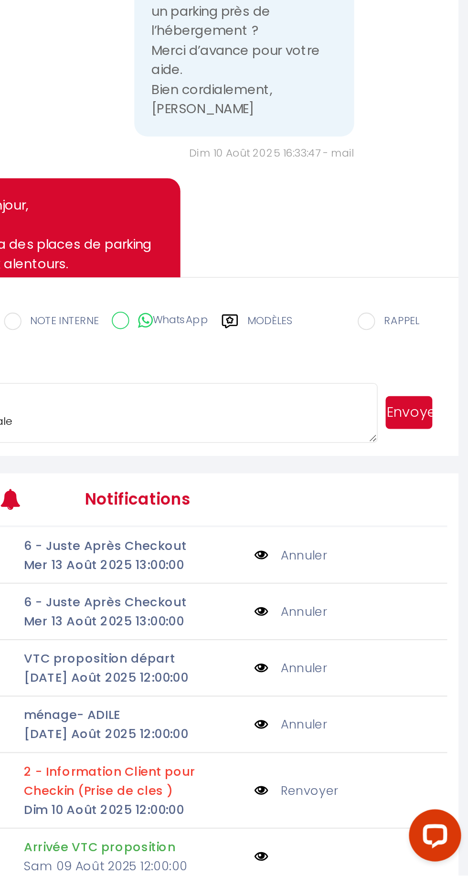
click at [436, 630] on button "Envoyer" at bounding box center [435, 621] width 26 height 18
click at [346, 583] on label "Modèles" at bounding box center [358, 574] width 25 height 17
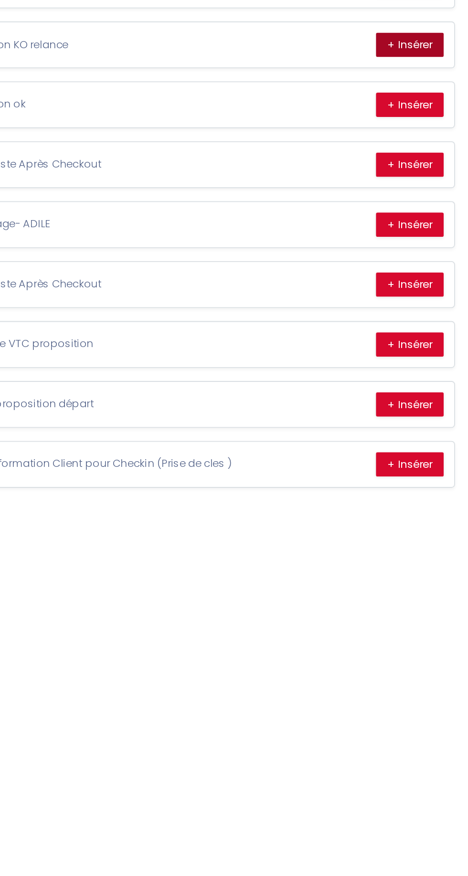
click at [434, 240] on button "+ Insérer" at bounding box center [435, 244] width 37 height 13
type textarea "Hello Silvia In accordance with the conditions, a security deposit will be take…"
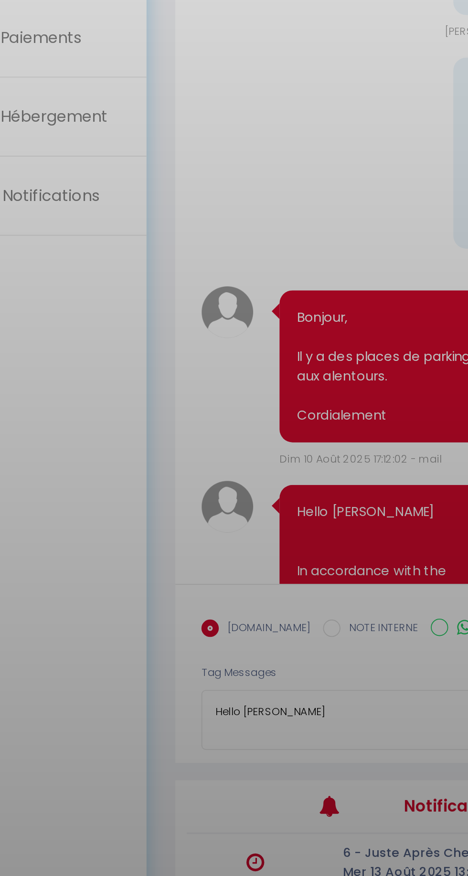
scroll to position [189, 0]
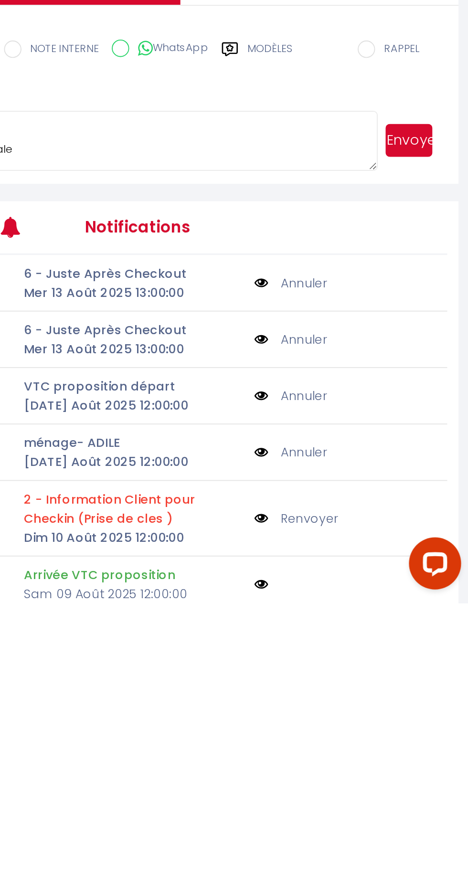
click at [444, 630] on button "Envoyer" at bounding box center [435, 621] width 26 height 18
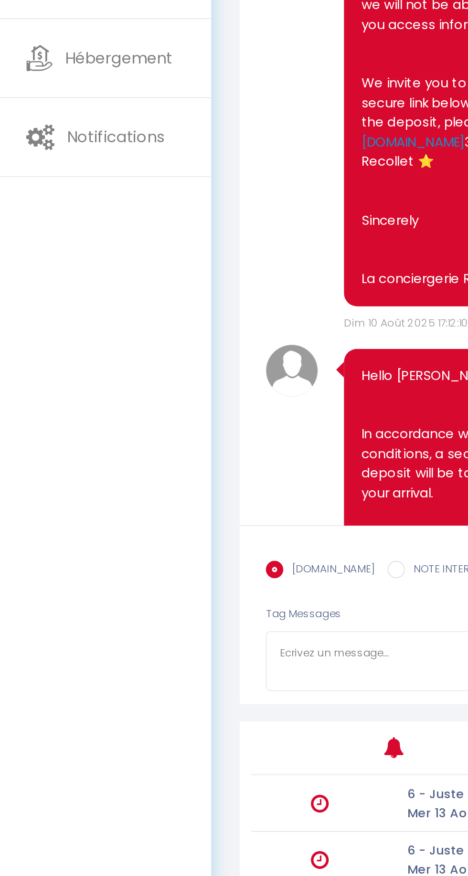
scroll to position [0, 0]
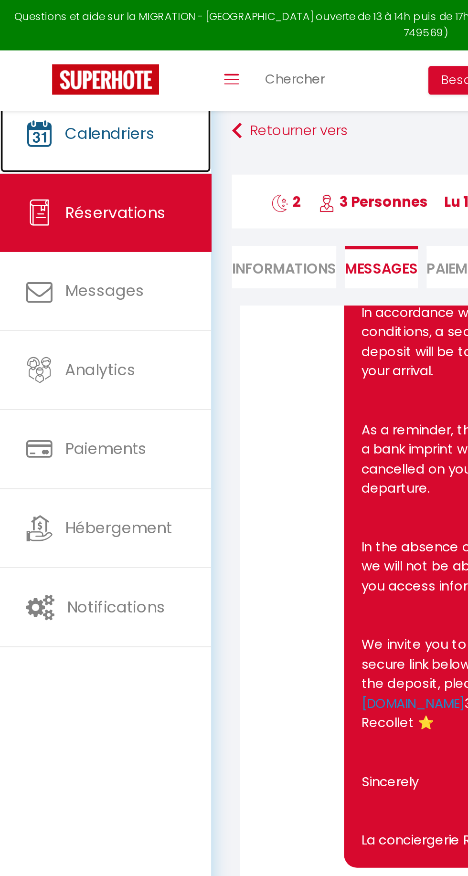
click at [60, 77] on span "Calendriers" at bounding box center [60, 73] width 49 height 12
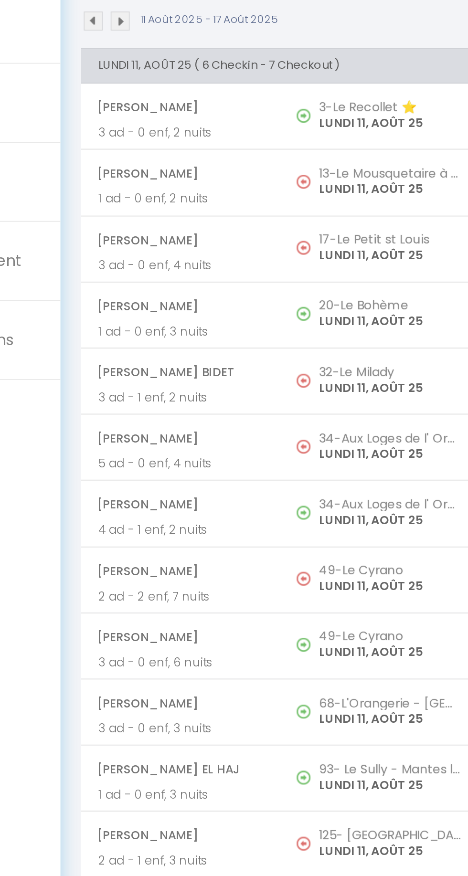
click at [182, 315] on span "[PERSON_NAME]" at bounding box center [182, 315] width 92 height 18
select select "OK"
select select "0"
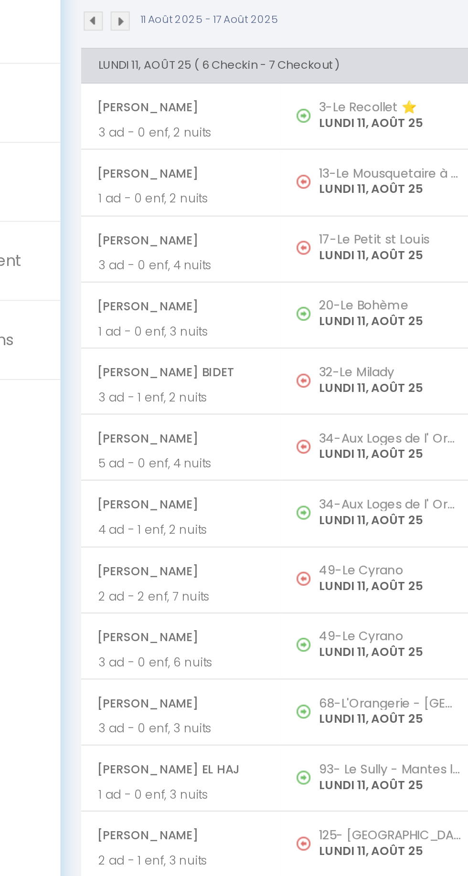
select select "1"
select select
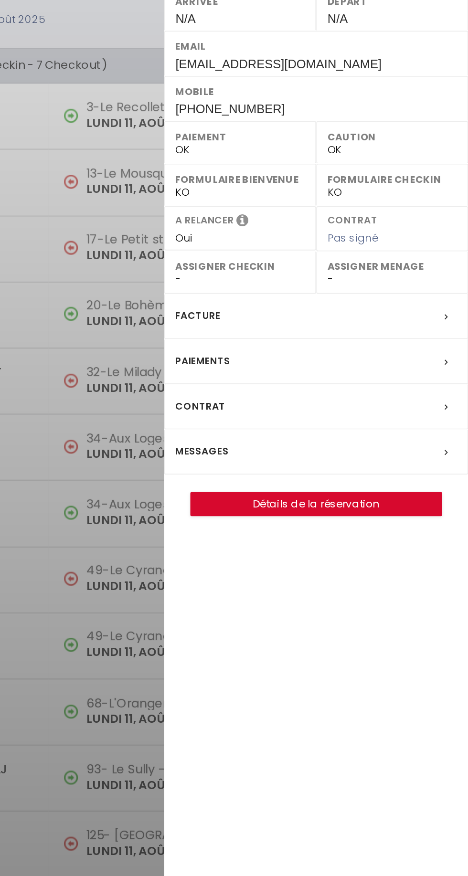
click at [233, 382] on div at bounding box center [234, 438] width 468 height 876
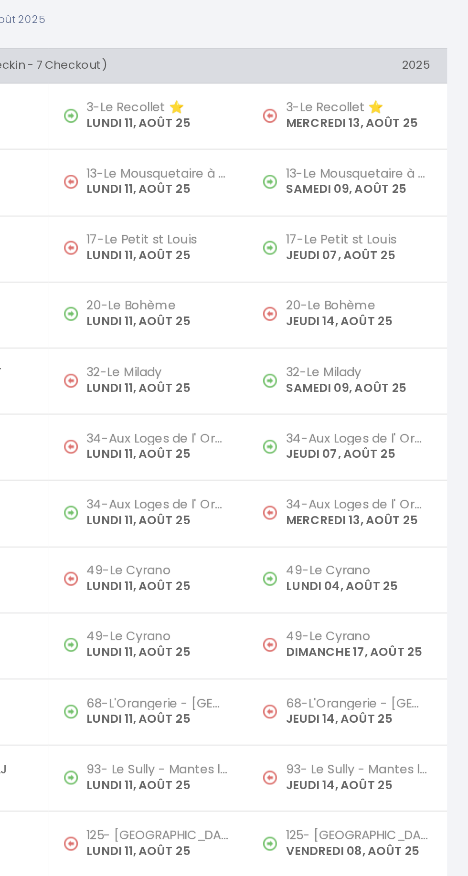
click at [262, 428] on p "LUNDI 11, AOÛT 25" at bounding box center [297, 432] width 79 height 10
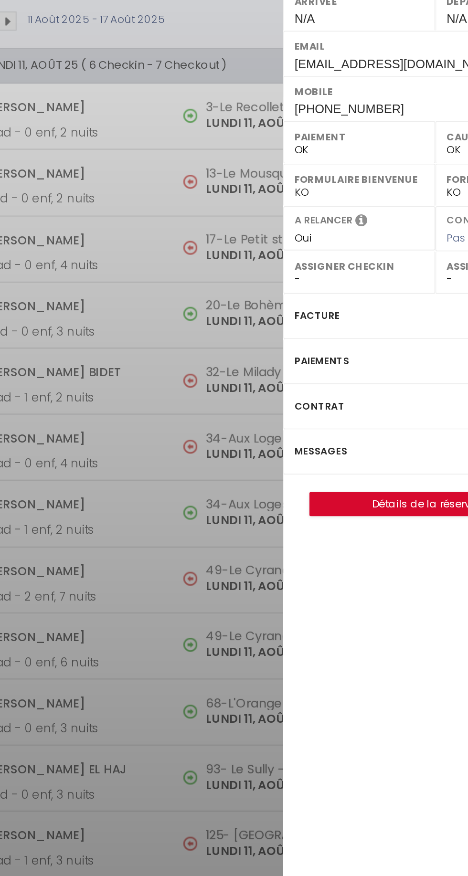
click at [199, 495] on div at bounding box center [234, 438] width 468 height 876
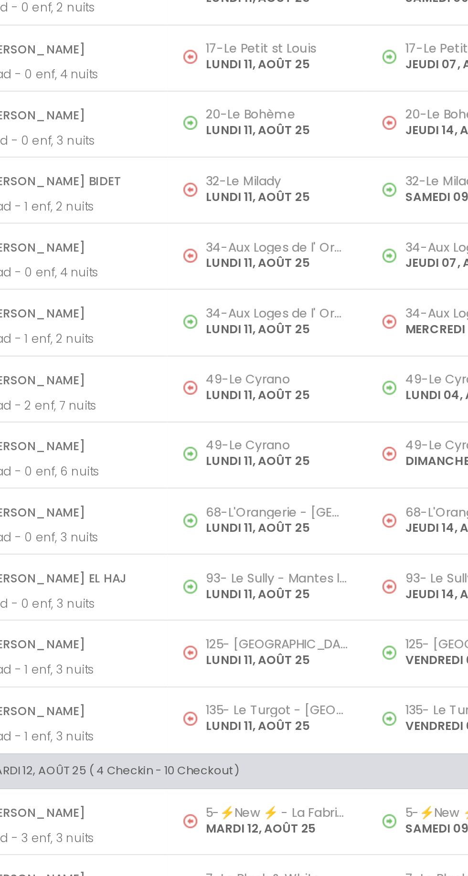
click at [227, 537] on span "[PERSON_NAME]" at bounding box center [182, 533] width 92 height 18
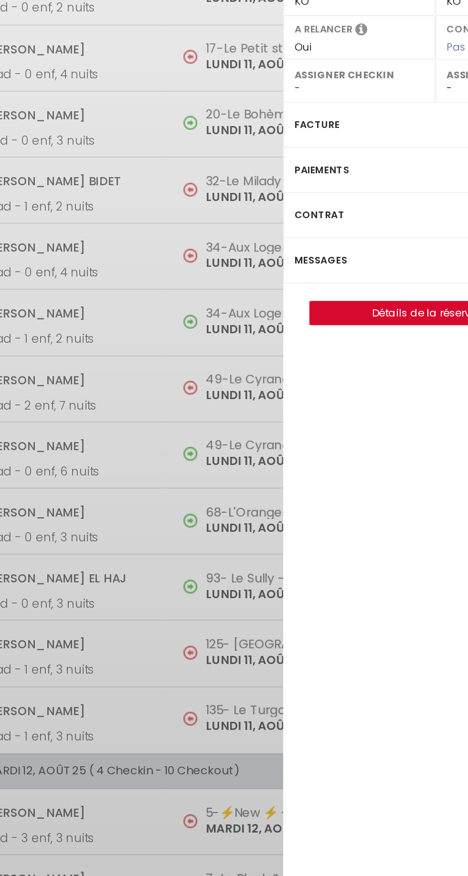
select select "KO"
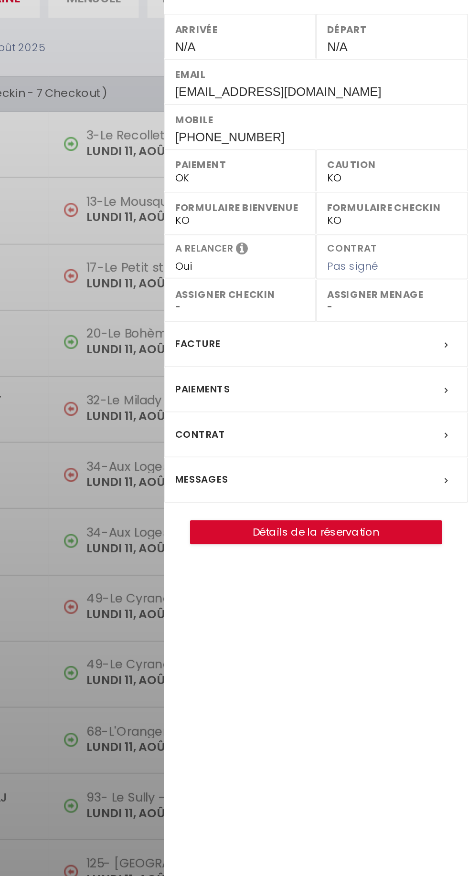
click at [311, 390] on label "Messages" at bounding box center [321, 395] width 29 height 10
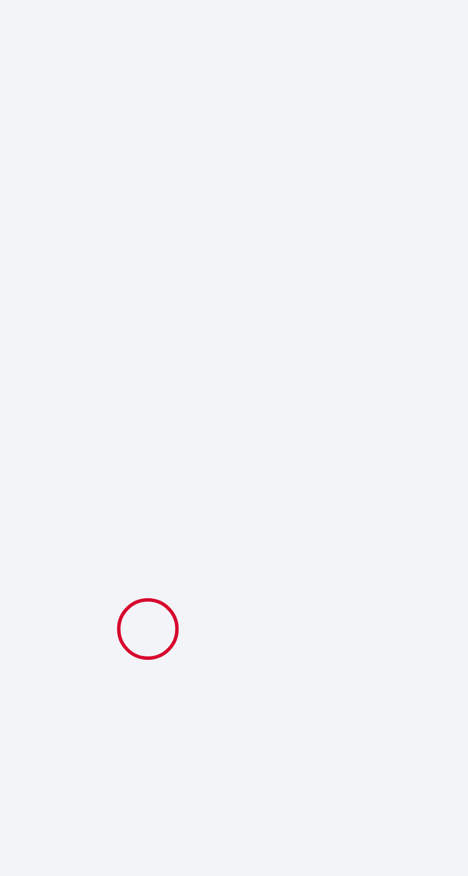
scroll to position [52, 0]
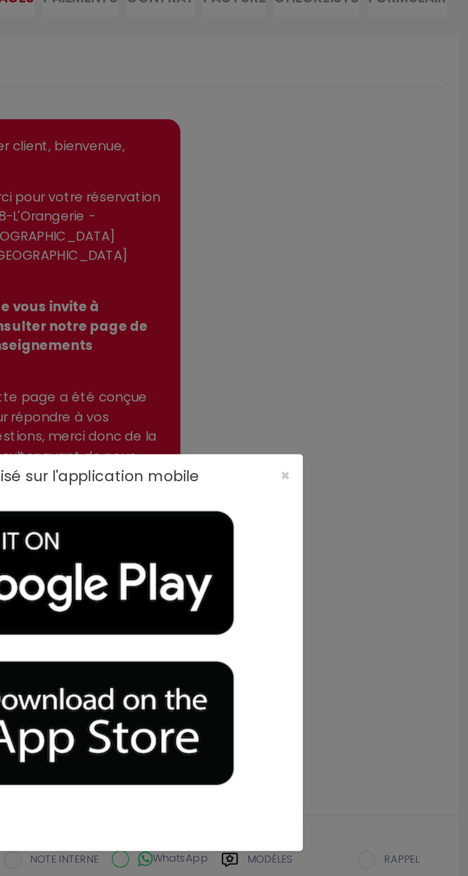
scroll to position [1972, 0]
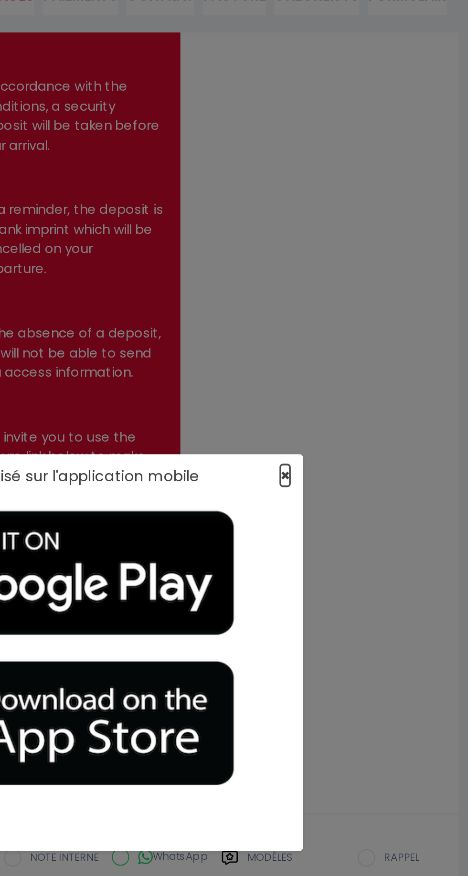
click at [367, 340] on span "×" at bounding box center [367, 340] width 5 height 12
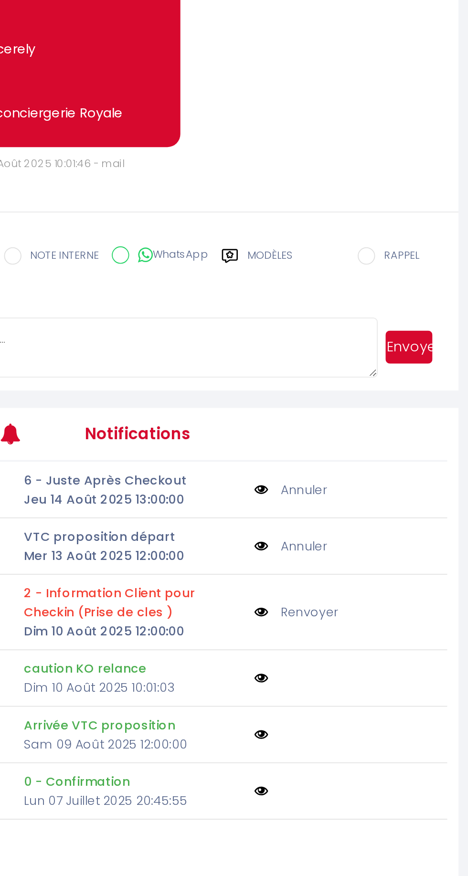
click at [346, 473] on label "Modèles" at bounding box center [358, 464] width 25 height 17
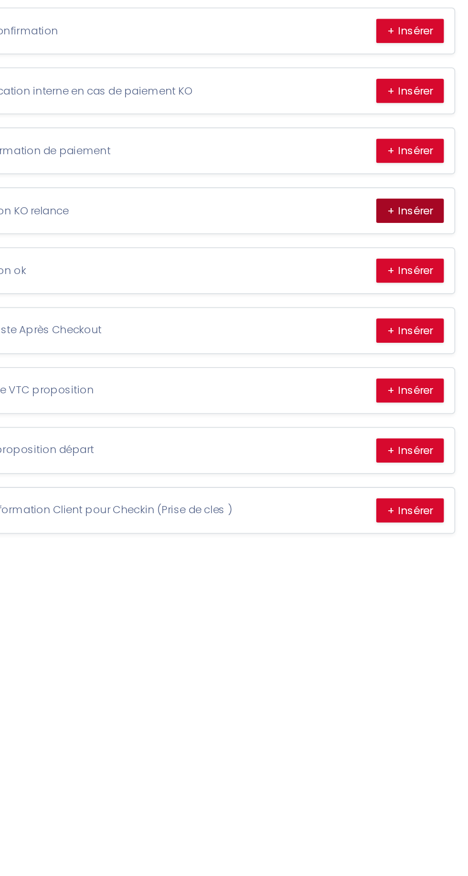
click at [433, 209] on button "+ Insérer" at bounding box center [435, 211] width 37 height 13
type textarea "Hello [PERSON_NAME] In accordance with the conditions, a security deposit will …"
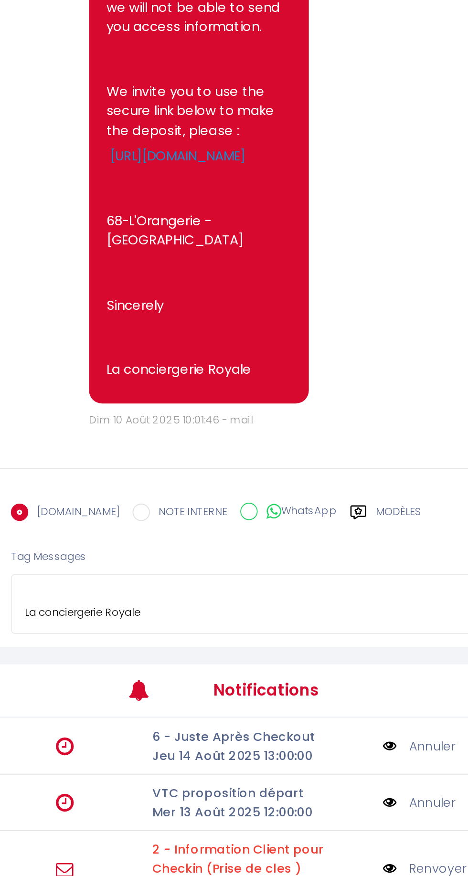
scroll to position [142, 0]
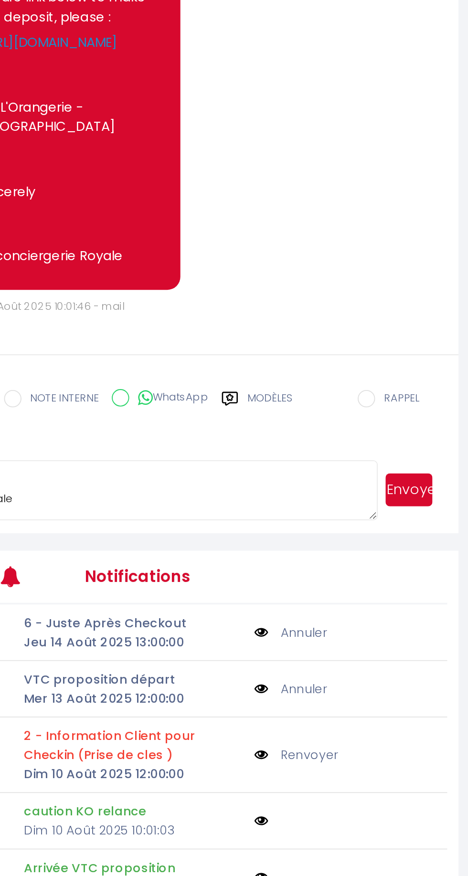
click at [434, 408] on button "Envoyer" at bounding box center [435, 399] width 26 height 18
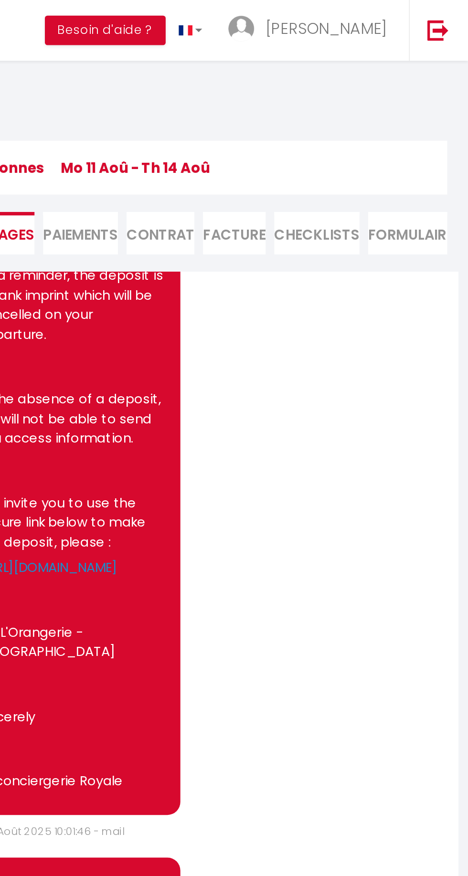
scroll to position [0, 0]
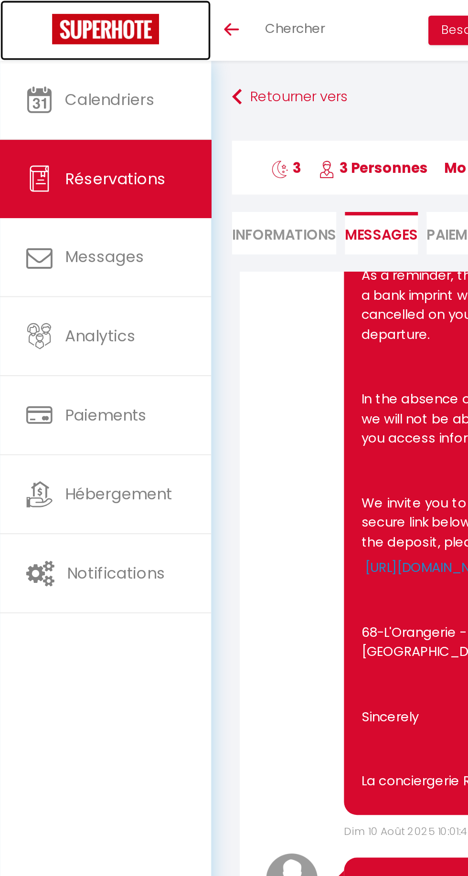
click at [52, 14] on img at bounding box center [58, 16] width 59 height 17
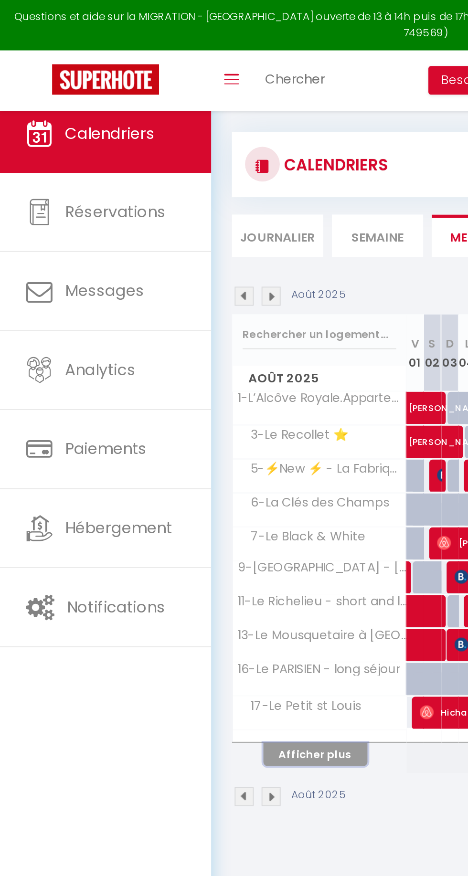
click at [176, 414] on button "Afficher plus" at bounding box center [173, 414] width 57 height 13
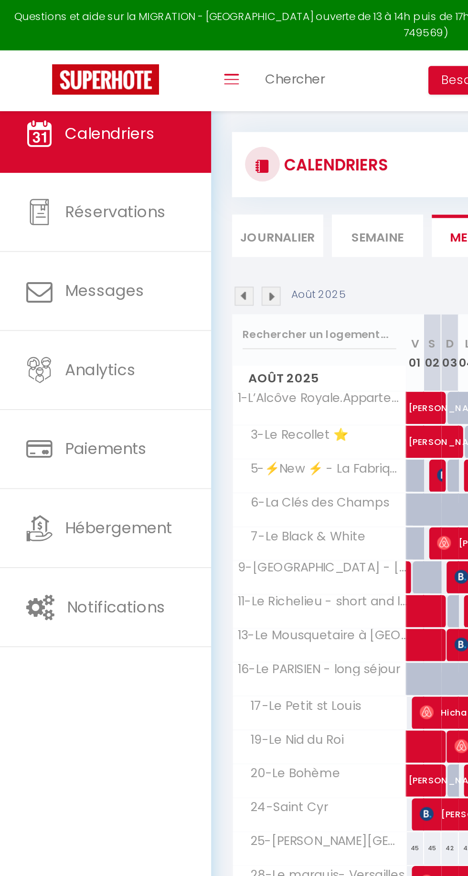
click at [209, 122] on li "Semaine" at bounding box center [207, 129] width 50 height 23
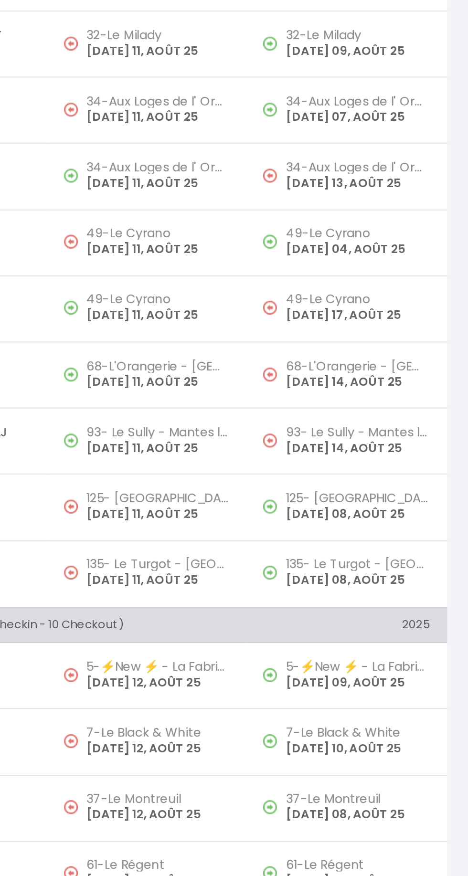
scroll to position [15, 0]
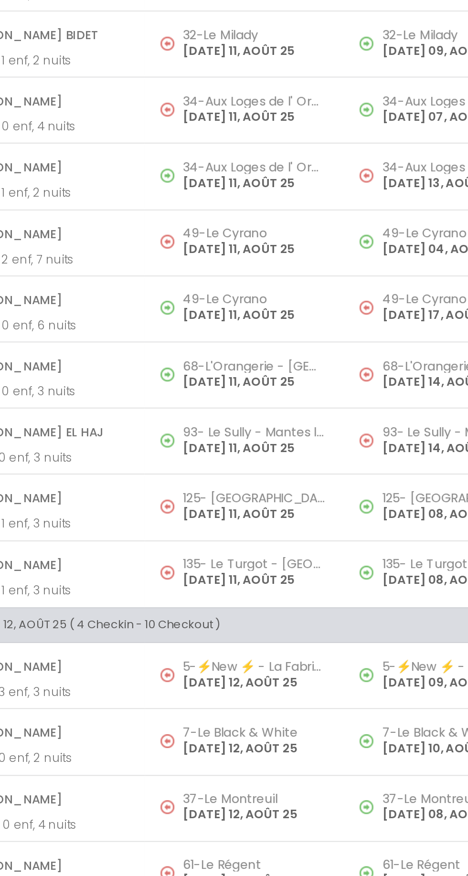
click at [261, 553] on h5 "93- Le Sully - Mantes la jolie" at bounding box center [297, 554] width 79 height 8
select select "OK"
select select "KO"
select select "0"
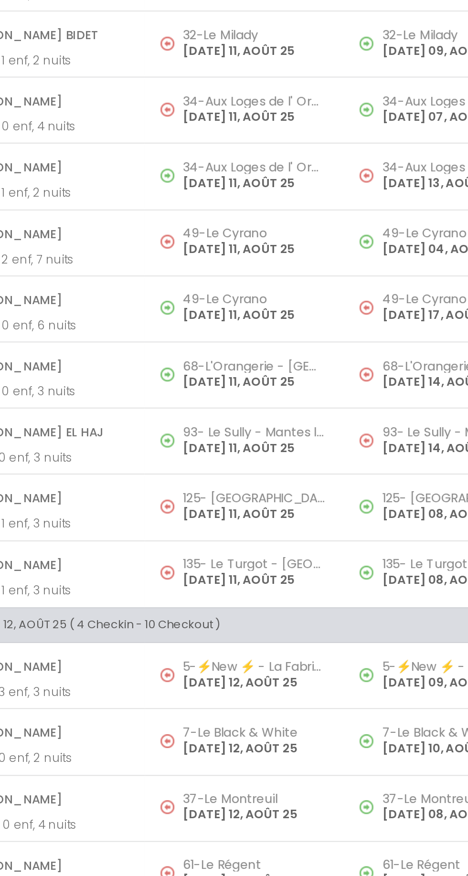
select select "1"
select select
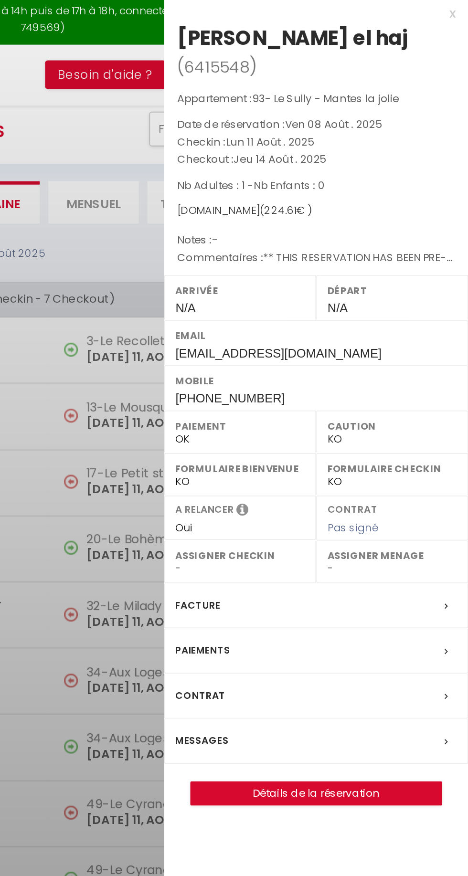
click at [323, 405] on label "Messages" at bounding box center [321, 410] width 29 height 10
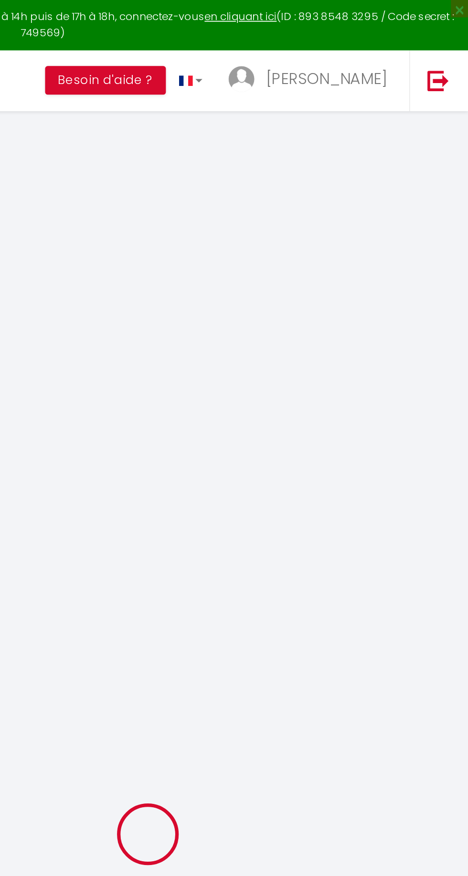
select select
checkbox input "false"
type textarea "** THIS RESERVATION HAS BEEN PRE-PAID ** Reservation has a cancellation grace p…"
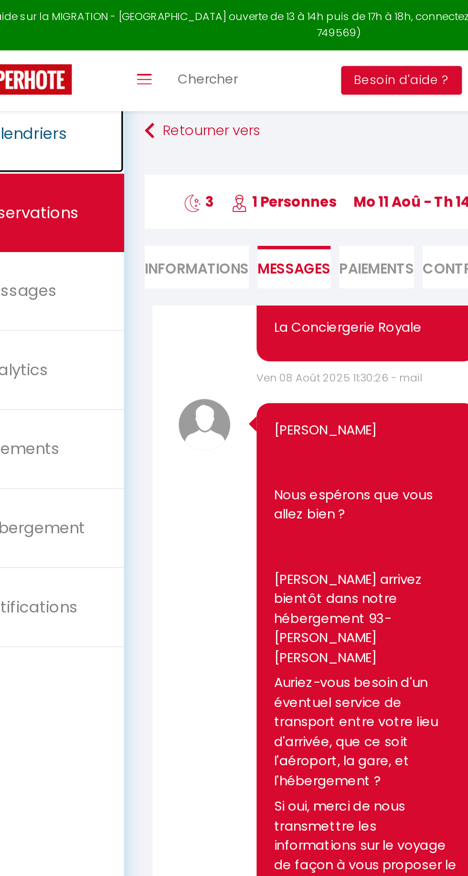
click at [85, 73] on link "Calendriers" at bounding box center [58, 73] width 116 height 43
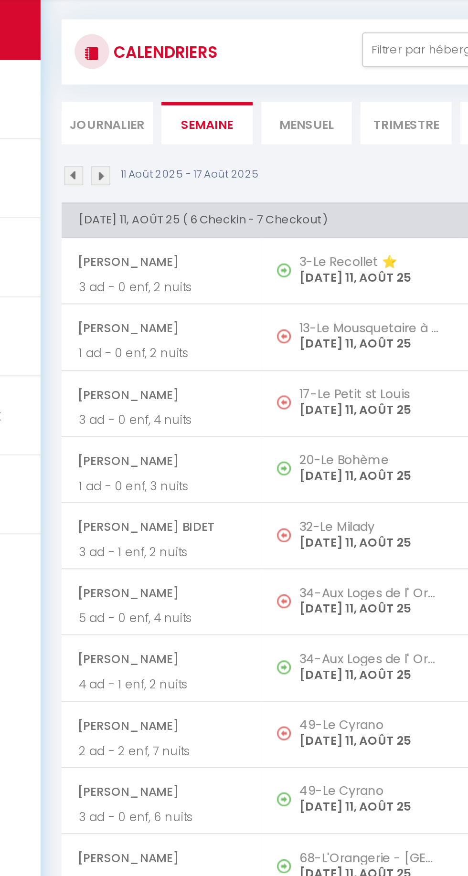
click at [129, 159] on img at bounding box center [134, 158] width 10 height 10
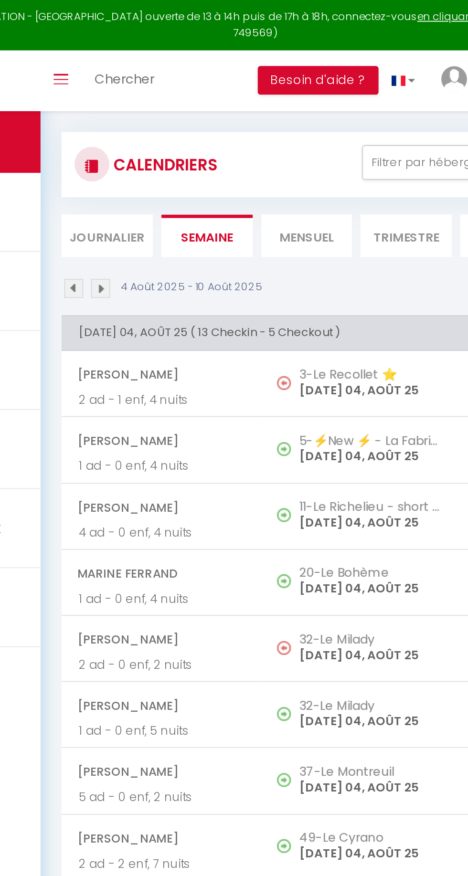
click at [249, 135] on li "Mensuel" at bounding box center [262, 129] width 50 height 23
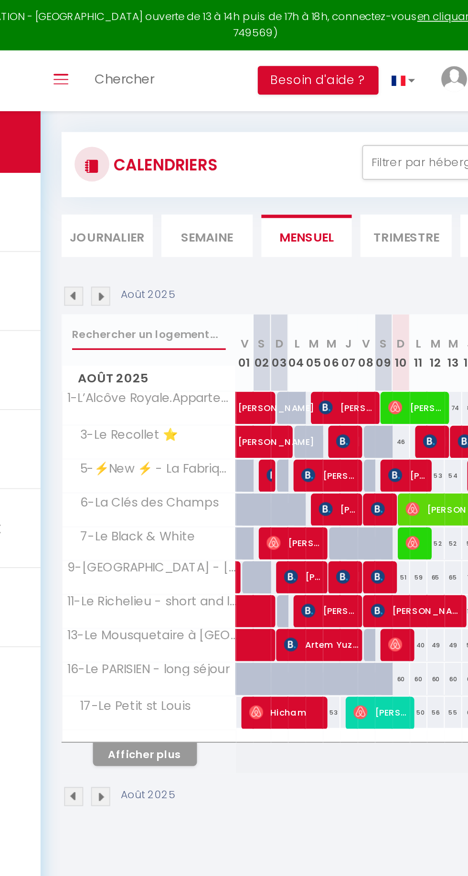
click at [154, 181] on input "text" at bounding box center [175, 183] width 84 height 17
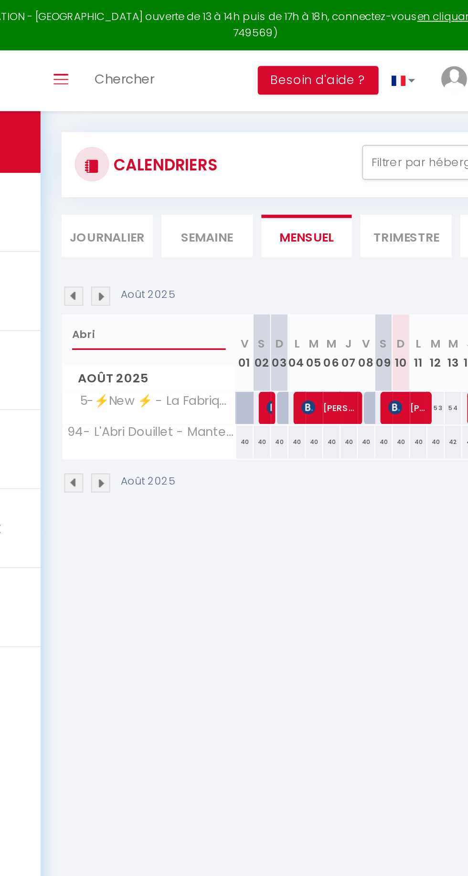
click at [152, 184] on input "Abri" at bounding box center [175, 183] width 84 height 17
type input "A"
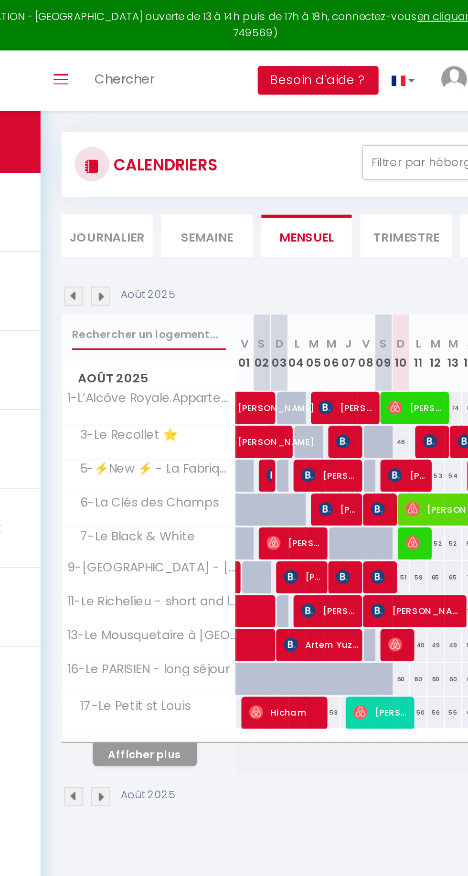
click at [147, 188] on input "text" at bounding box center [175, 183] width 84 height 17
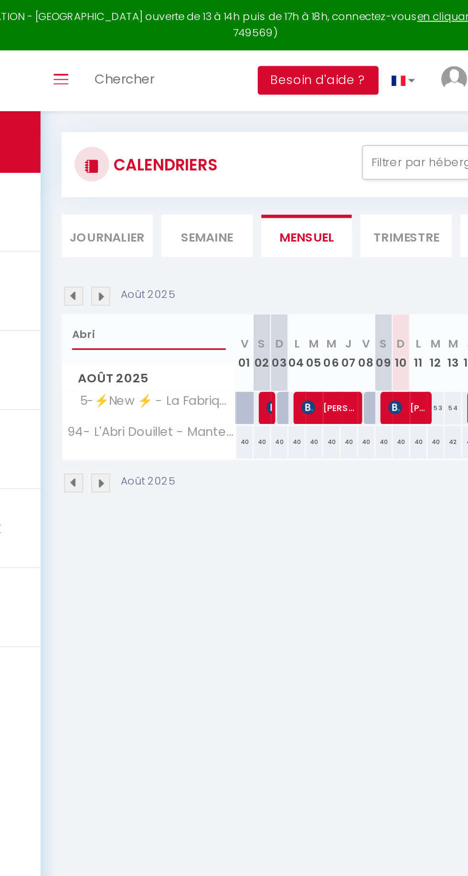
click at [154, 186] on input "Abri" at bounding box center [175, 183] width 84 height 17
type input "A"
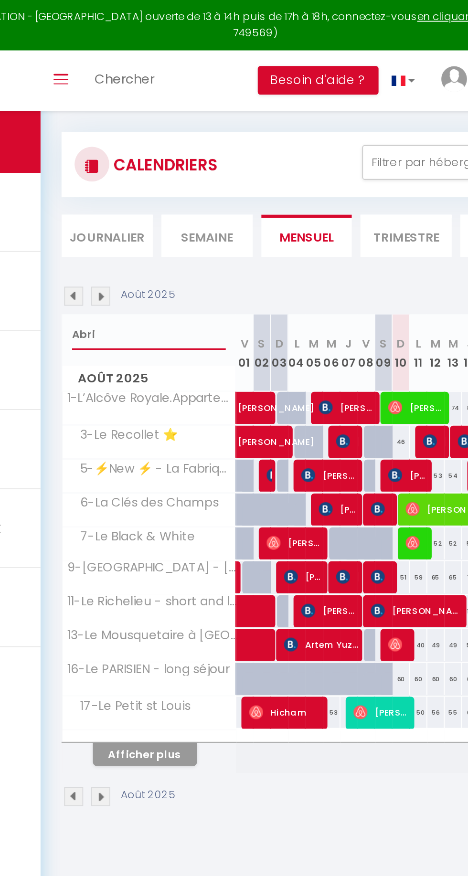
type input "Abri"
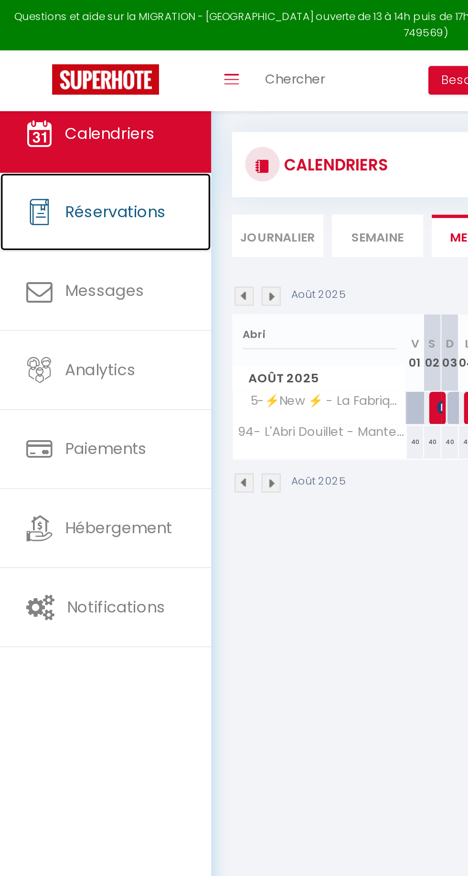
click at [39, 116] on span "Réservations" at bounding box center [63, 116] width 55 height 12
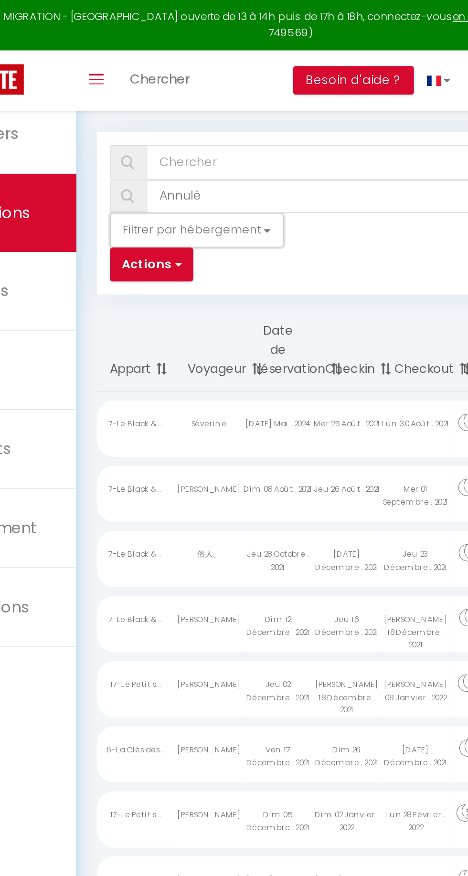
click at [174, 122] on button "Filtrer par hébergement" at bounding box center [182, 126] width 95 height 19
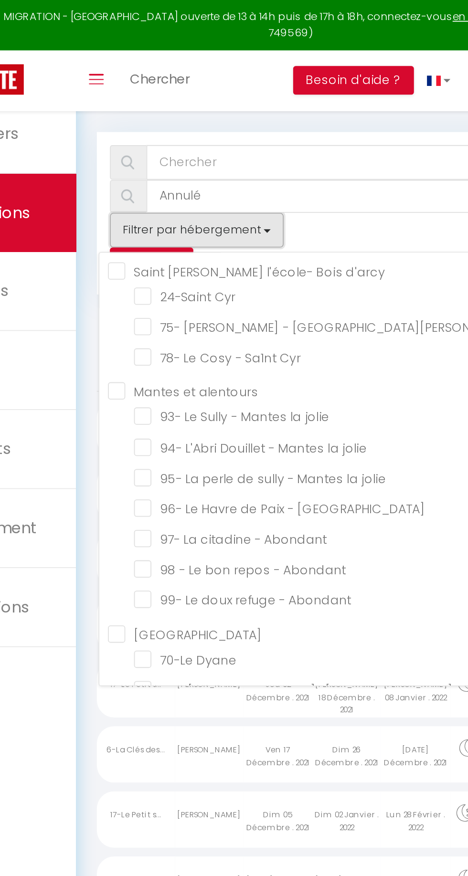
scroll to position [644, 0]
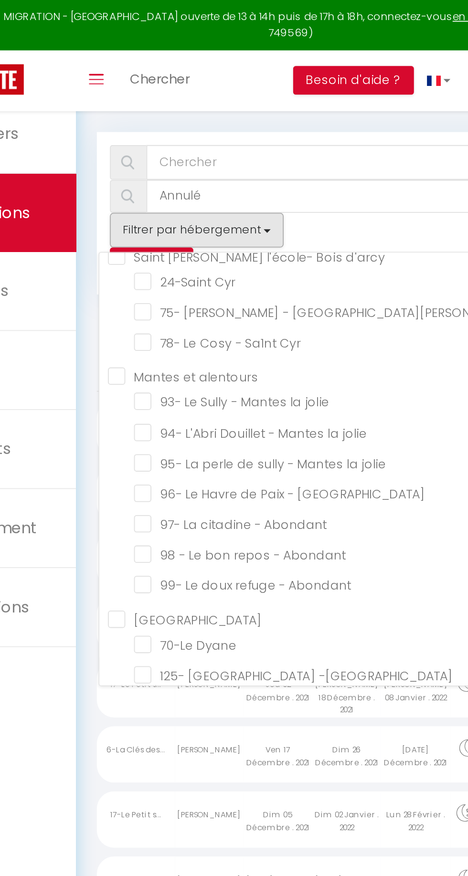
click at [149, 232] on input "94- L'Abri Douillet - Mantes la jolie" at bounding box center [277, 237] width 259 height 10
checkbox input "true"
checkbox input "false"
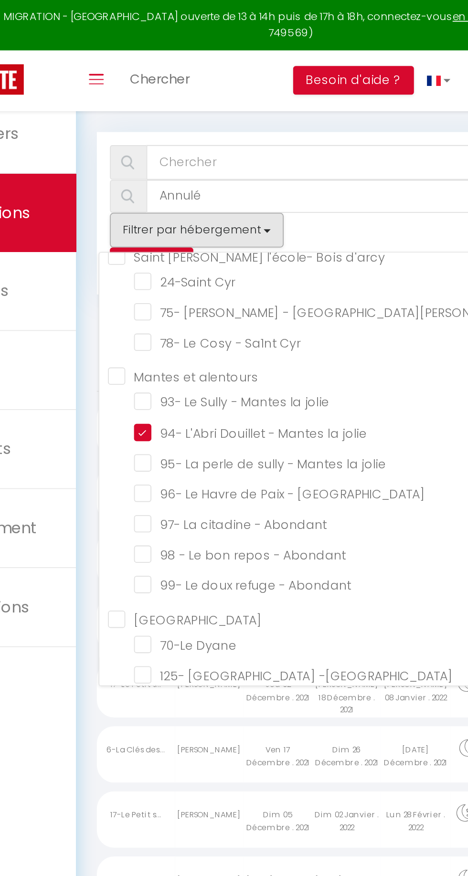
checkbox input "false"
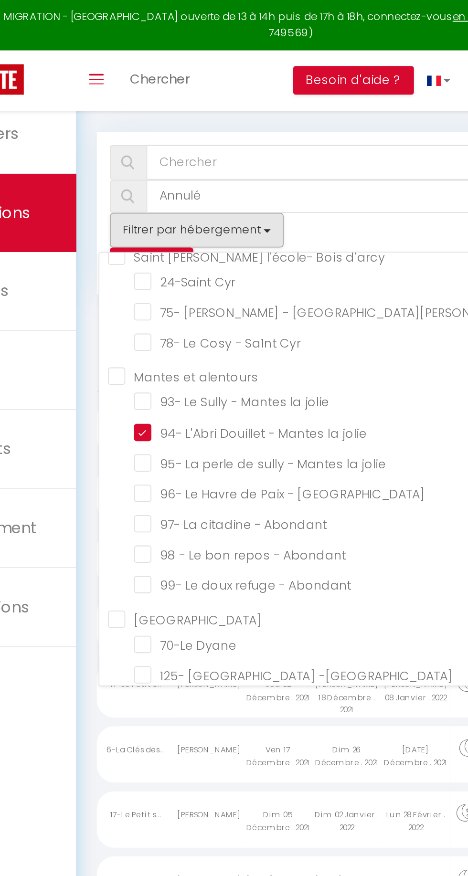
checkbox input "false"
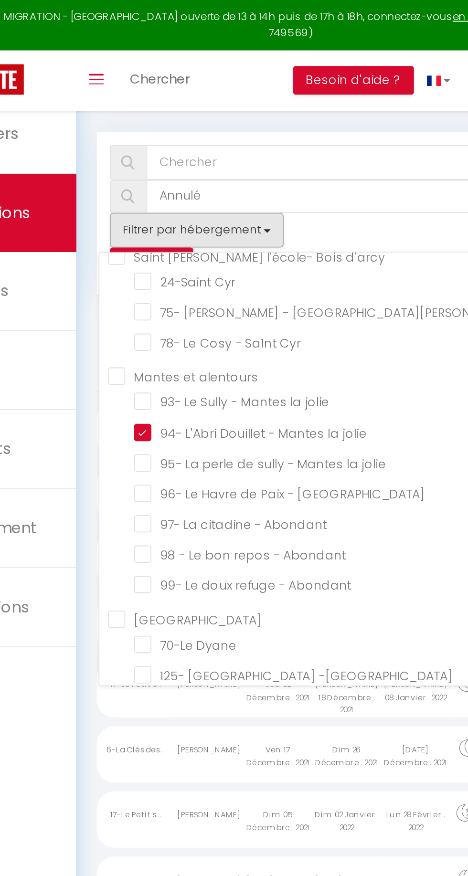
checkbox input "false"
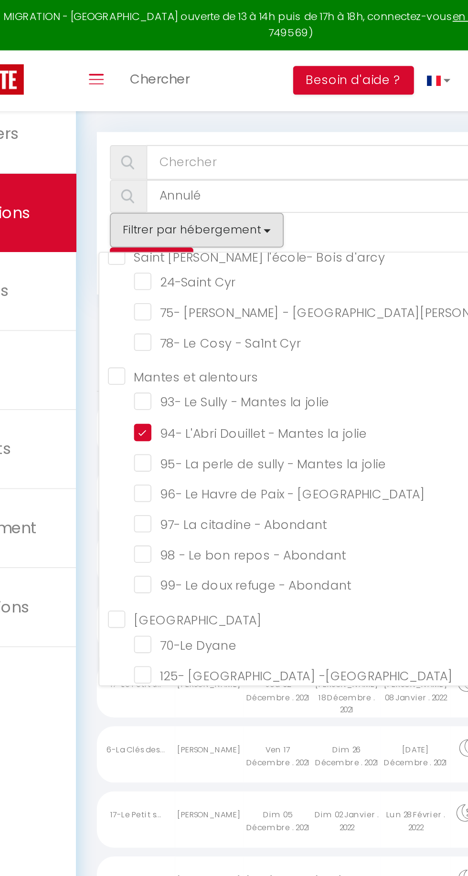
checkbox input "false"
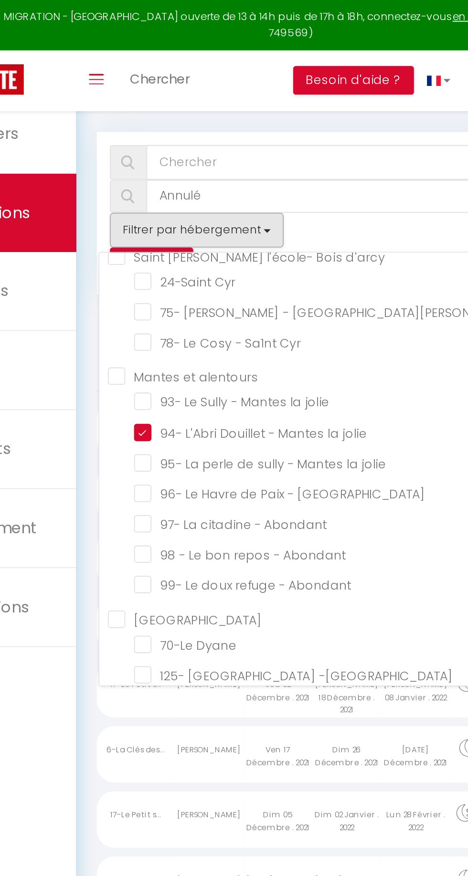
checkbox input "false"
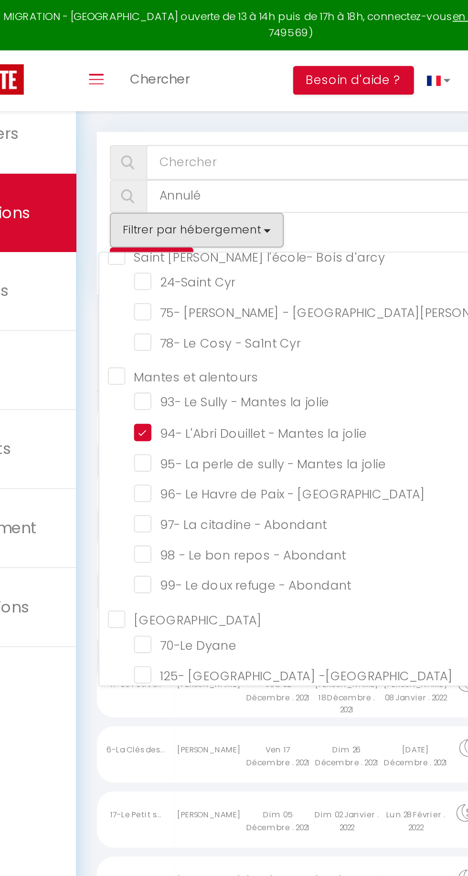
checkbox input "false"
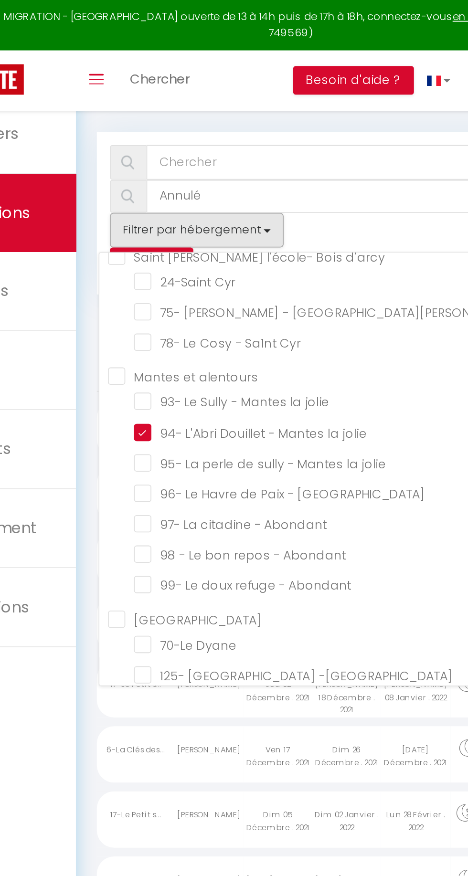
checkbox input "false"
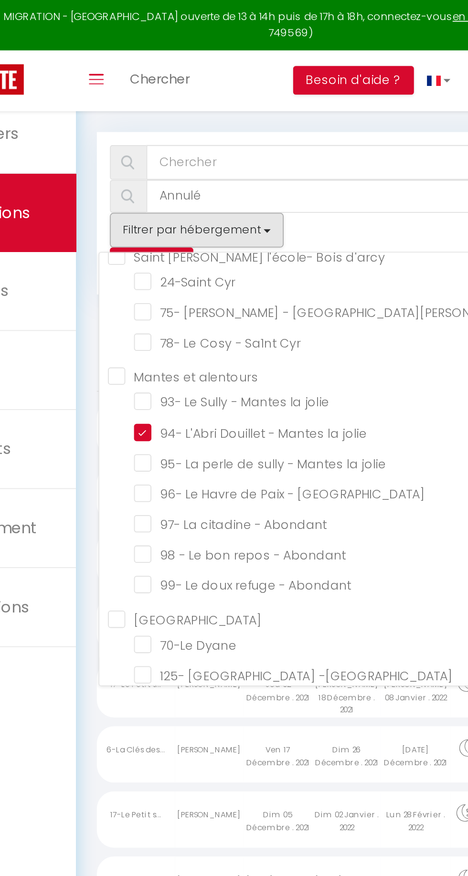
checkbox input "false"
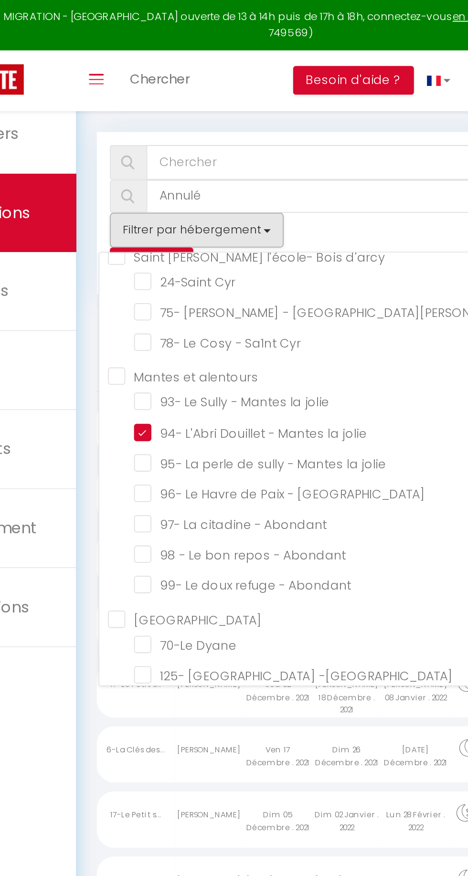
checkbox input "false"
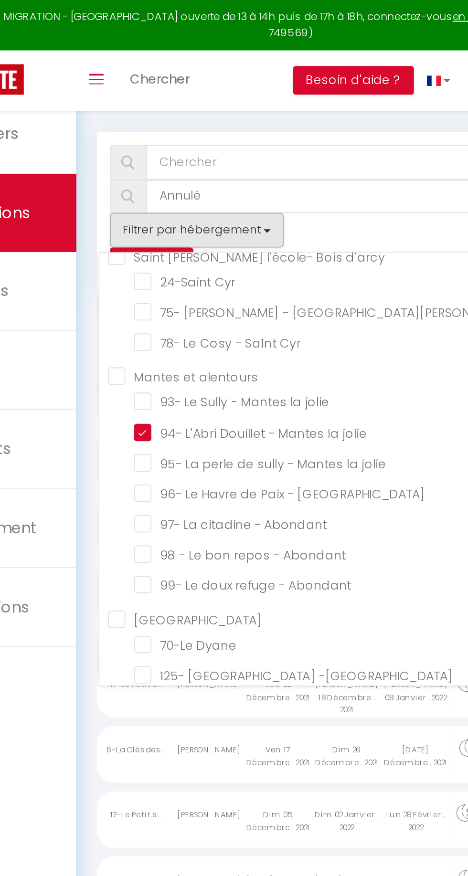
checkbox input "false"
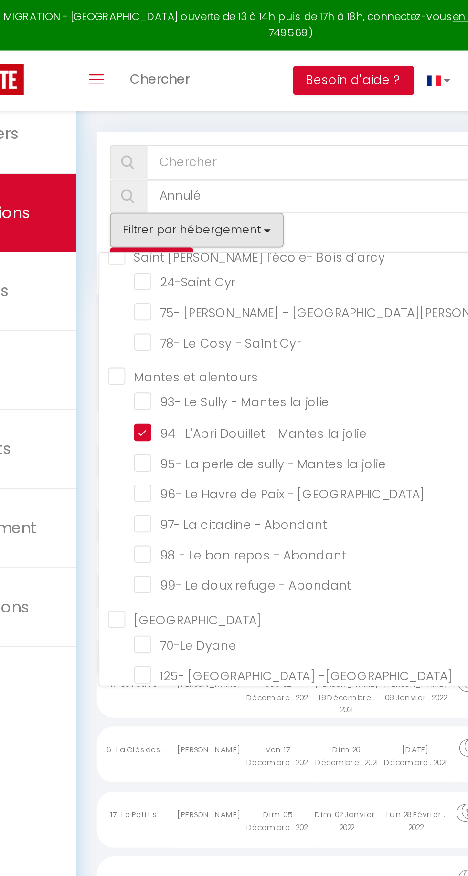
checkbox input "false"
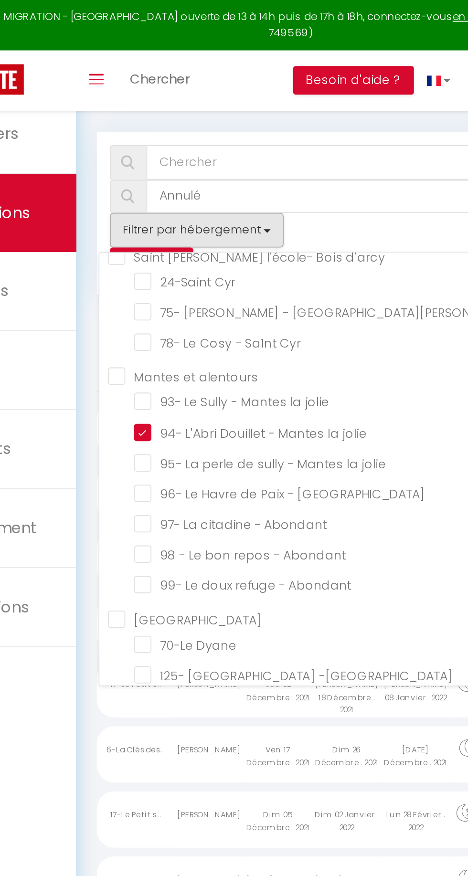
checkbox input "false"
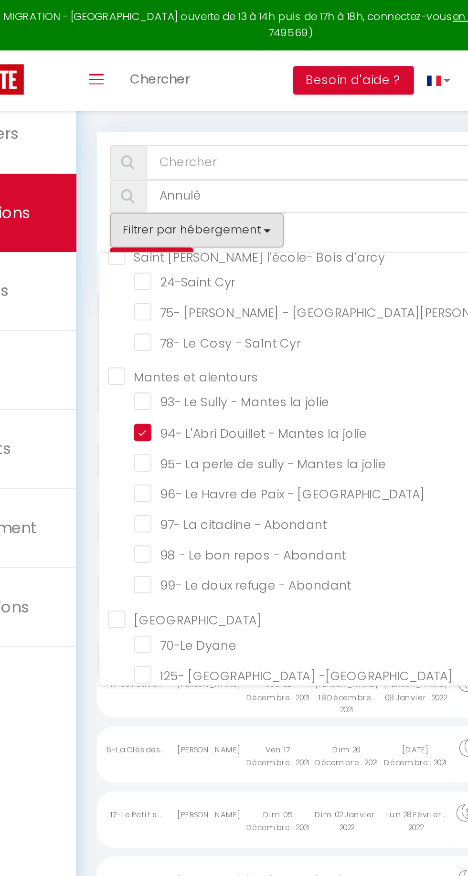
checkbox input "false"
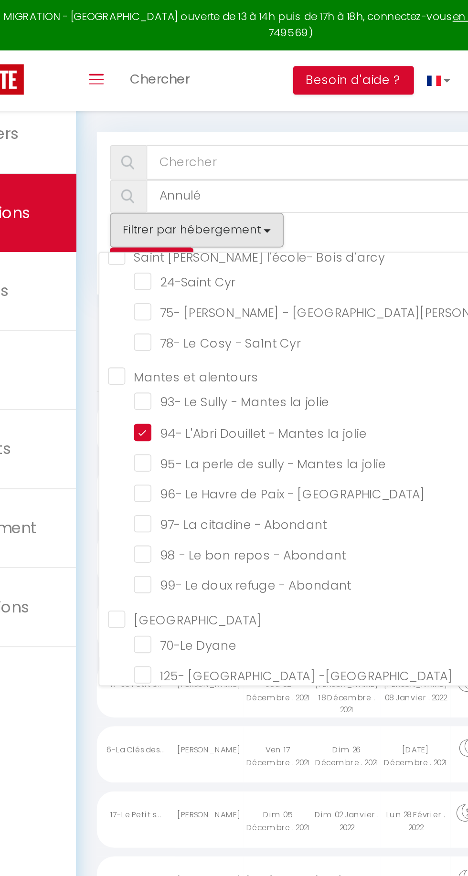
checkbox input "false"
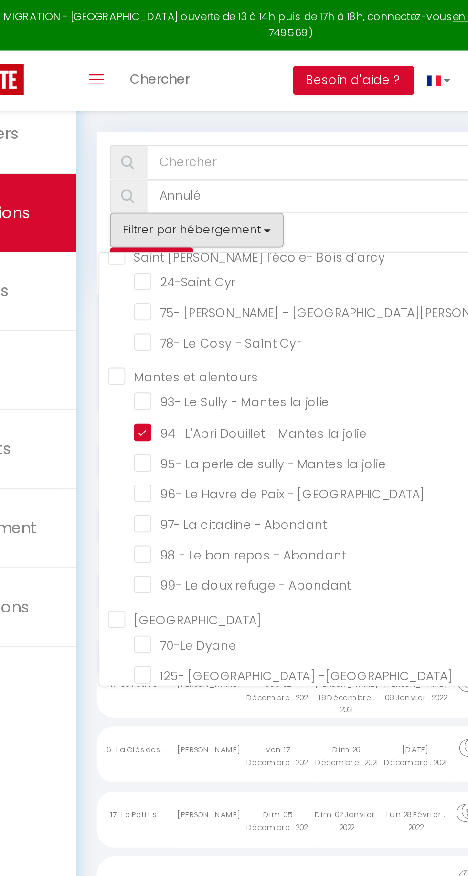
checkbox input "false"
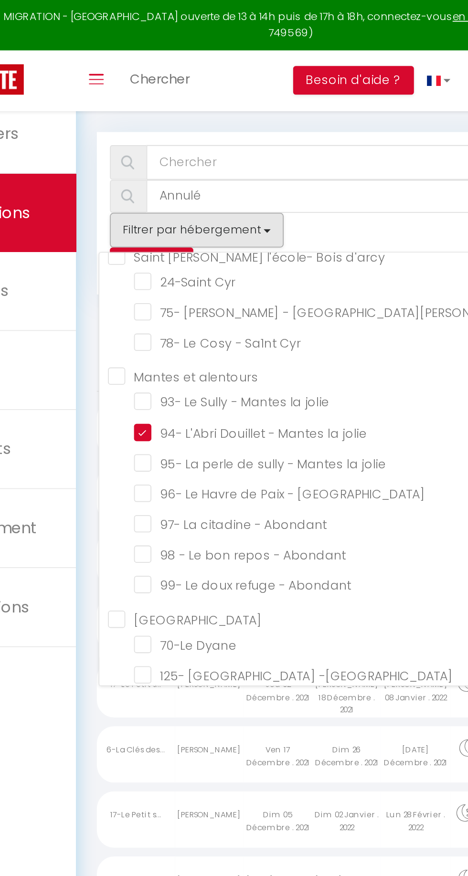
checkbox input "false"
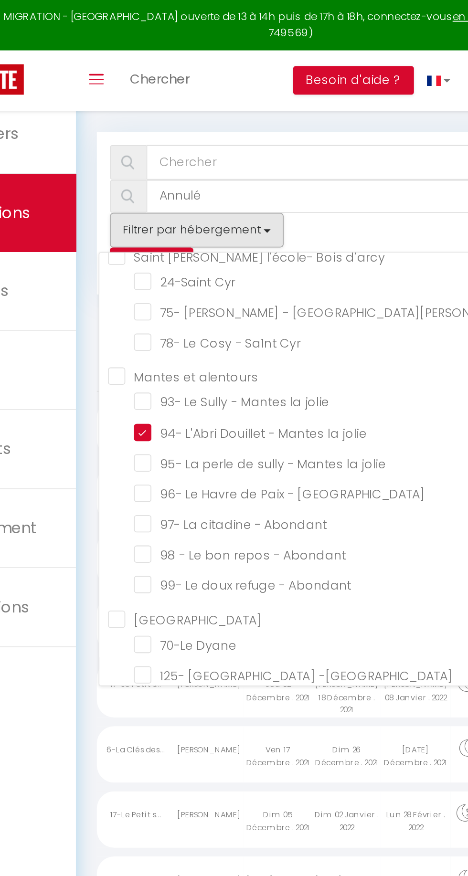
checkbox input "false"
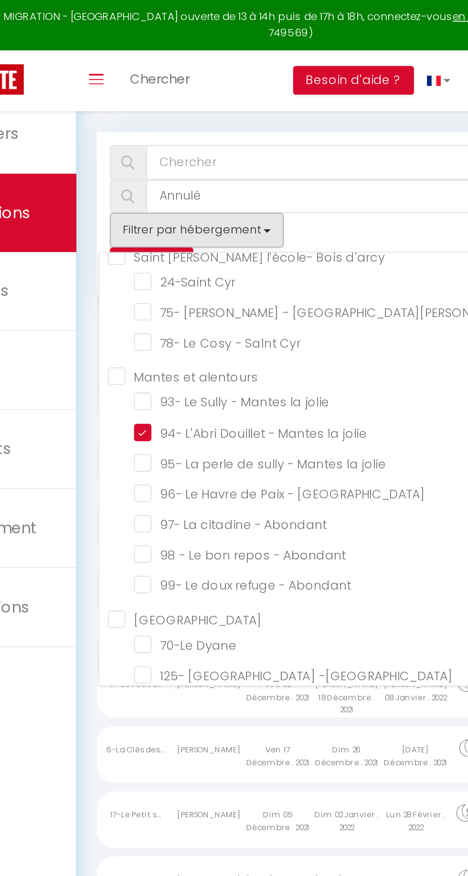
checkbox input "false"
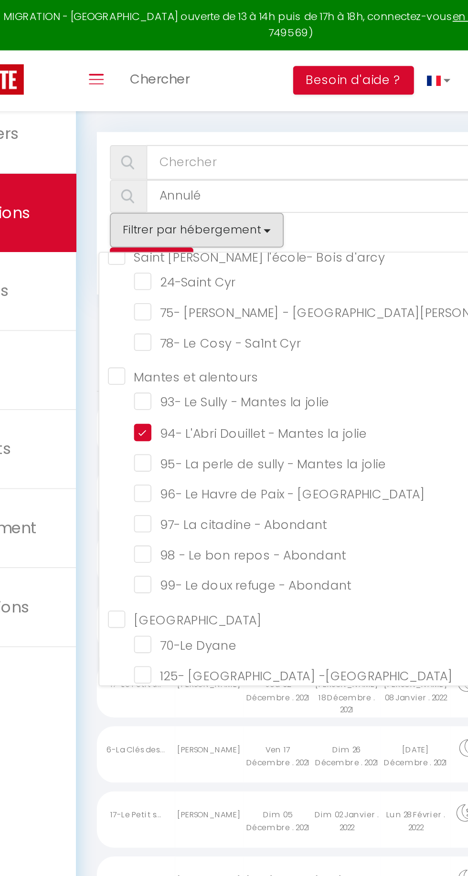
checkbox input "false"
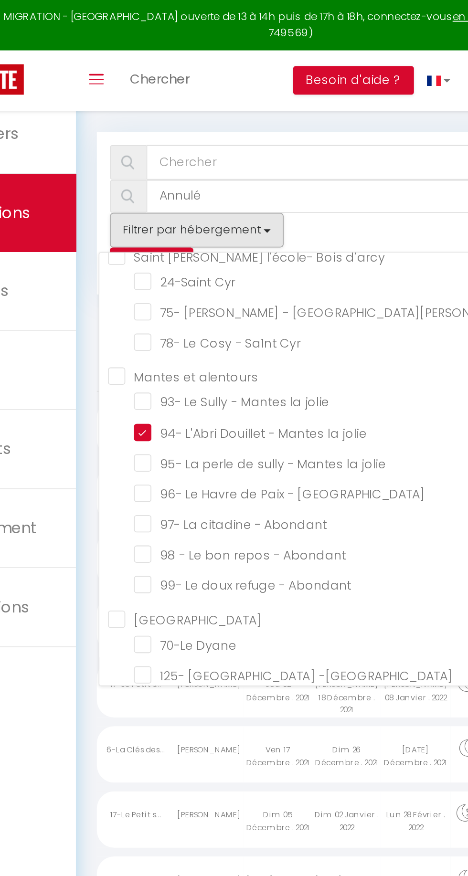
checkbox input "false"
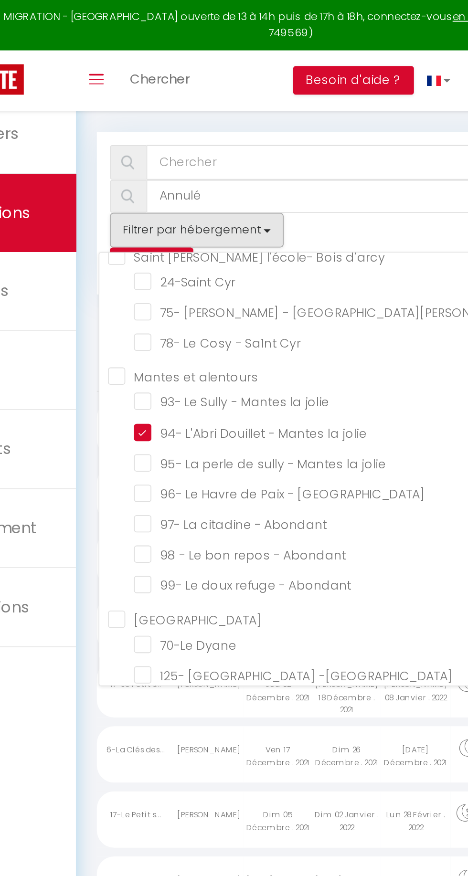
checkbox input "false"
click at [213, 71] on div at bounding box center [234, 438] width 468 height 876
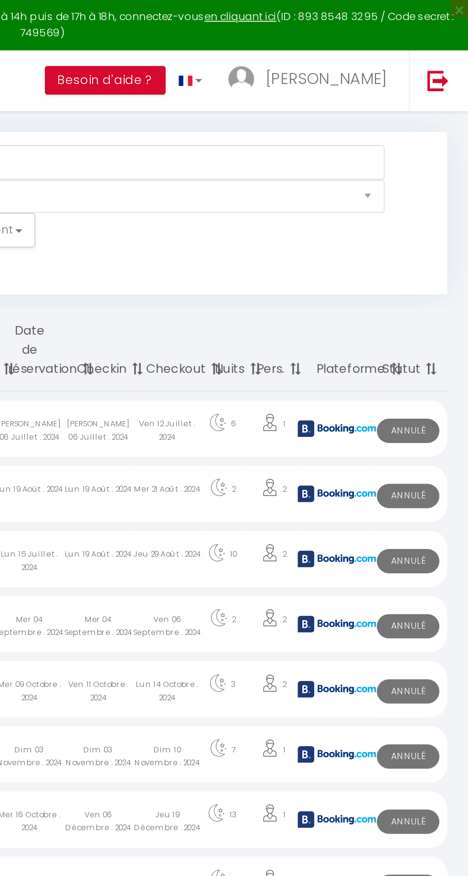
scroll to position [0, 0]
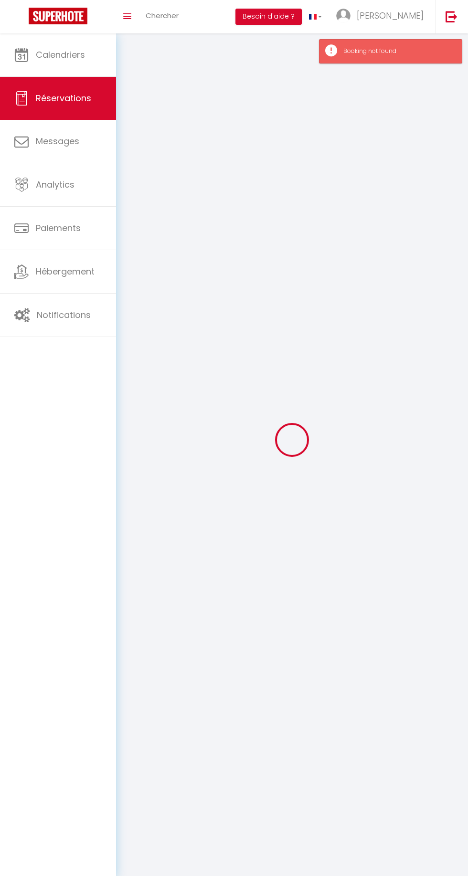
select select "cancelled"
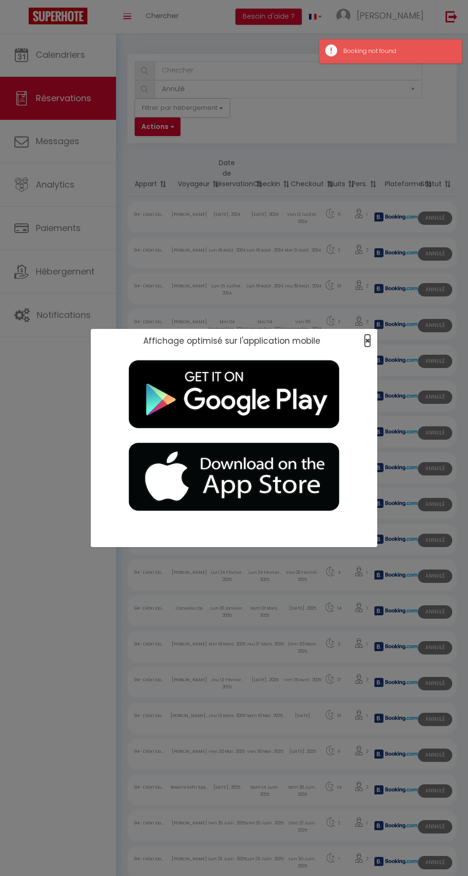
click at [367, 341] on span "×" at bounding box center [367, 340] width 5 height 12
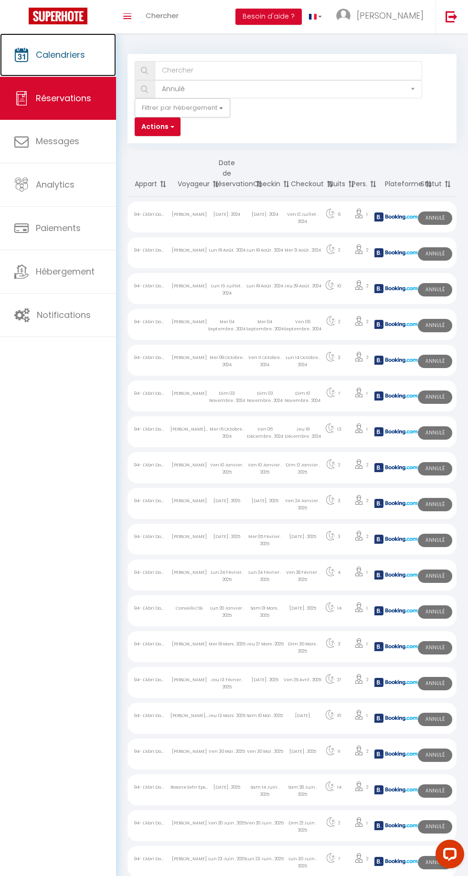
click at [46, 57] on span "Calendriers" at bounding box center [60, 55] width 49 height 12
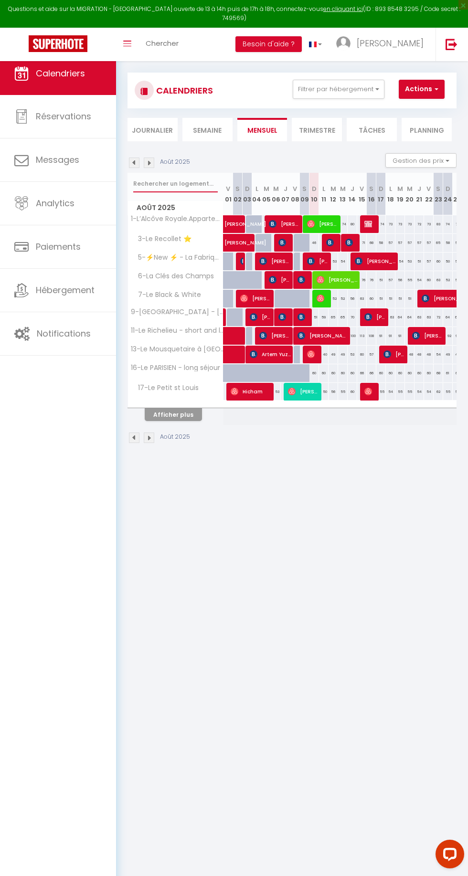
click at [158, 184] on input "text" at bounding box center [175, 183] width 84 height 17
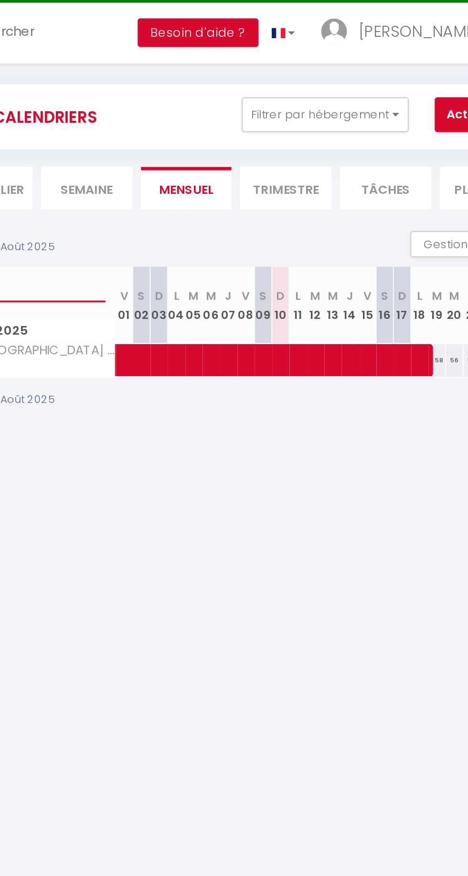
click at [186, 187] on input "Lully" at bounding box center [175, 183] width 84 height 17
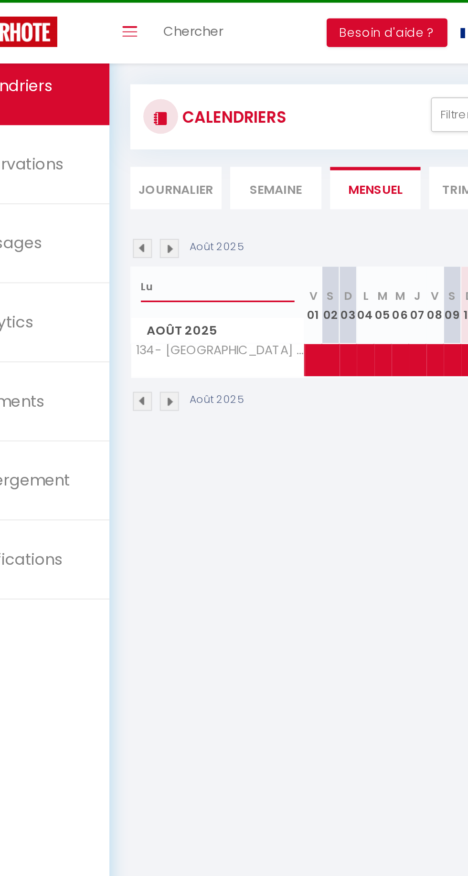
type input "L"
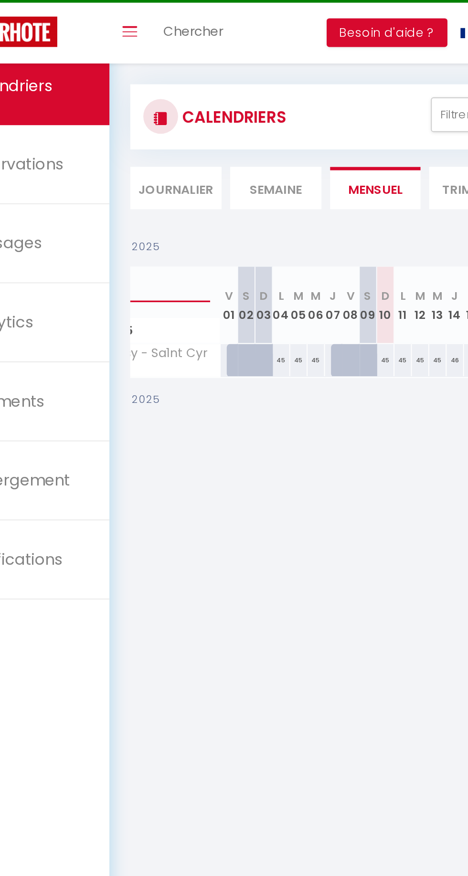
scroll to position [0, 63]
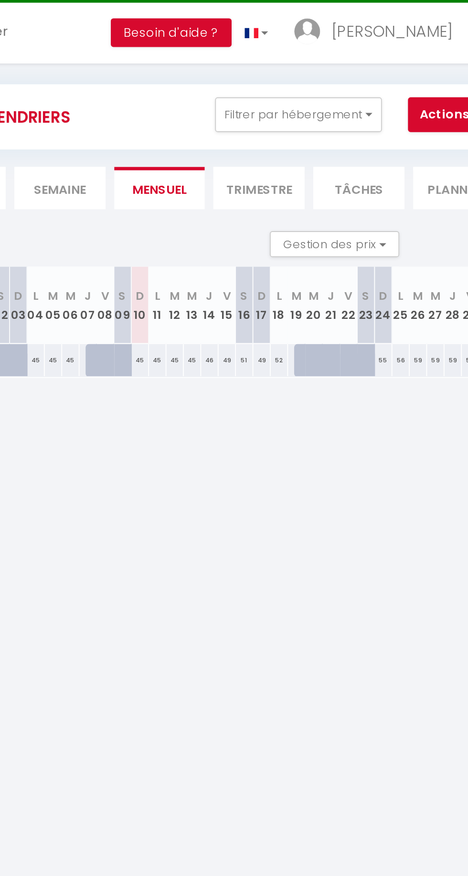
type input "Cos"
